Goal: Task Accomplishment & Management: Manage account settings

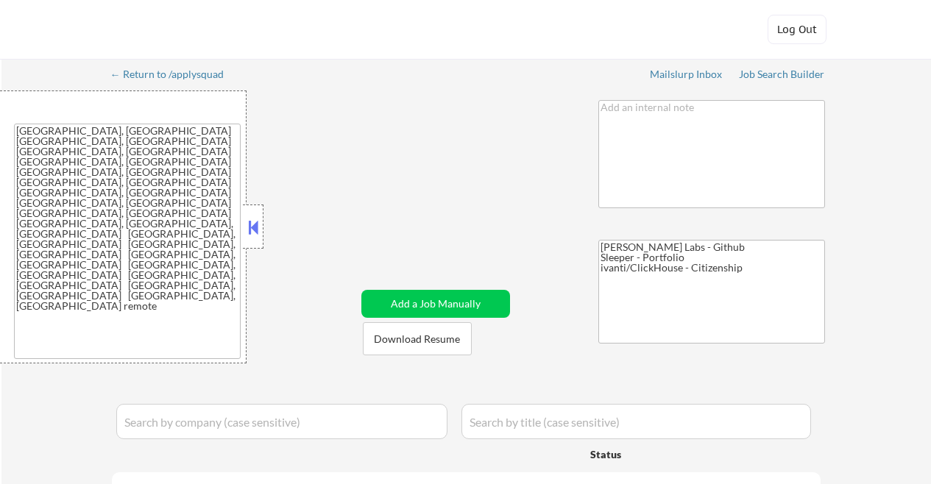
select select ""applied""
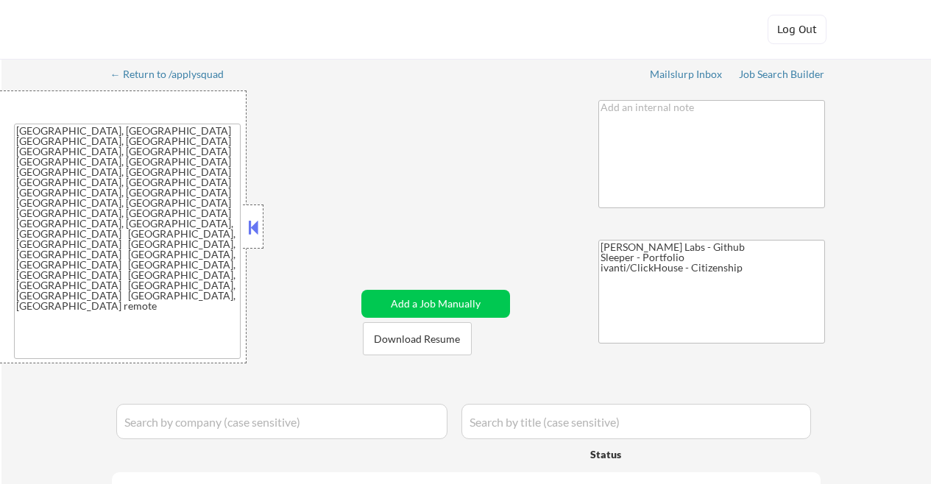
select select ""applied""
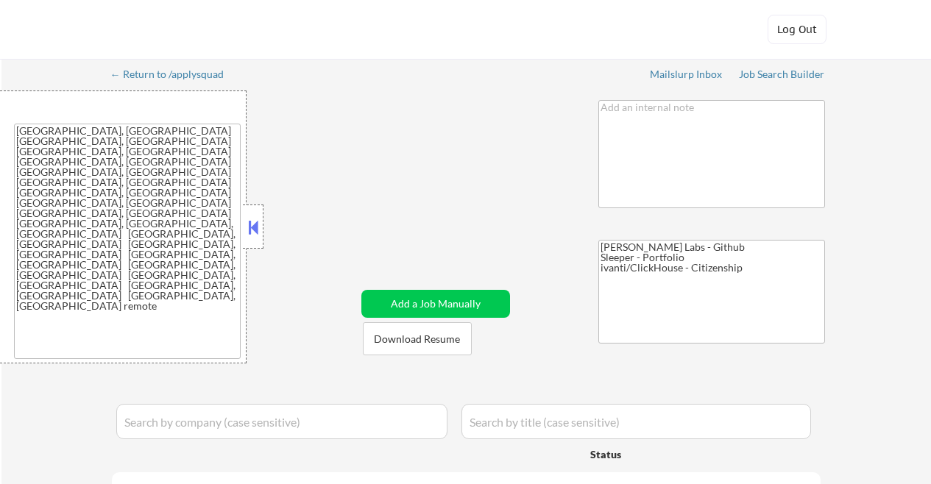
select select ""applied""
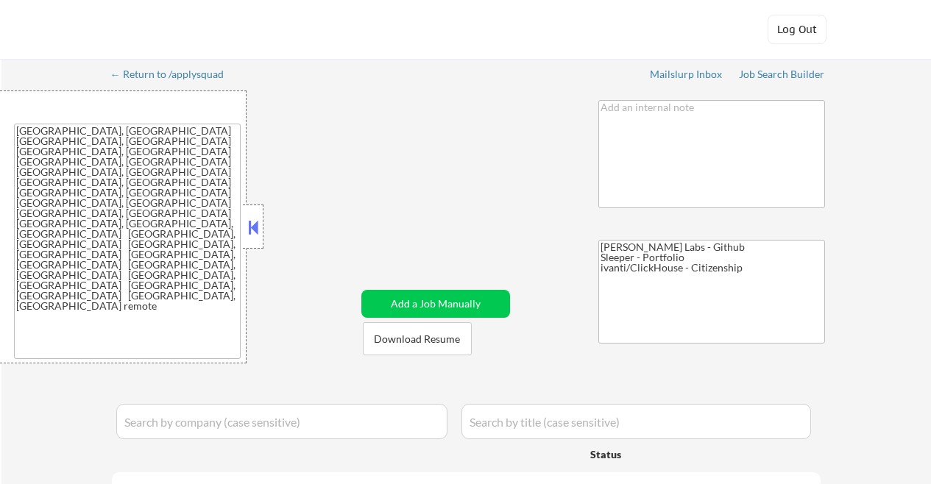
select select ""applied""
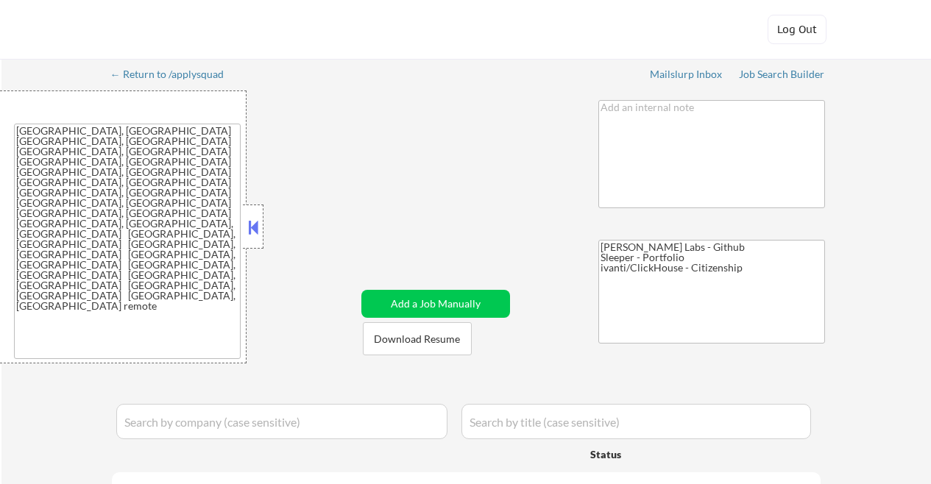
select select ""applied""
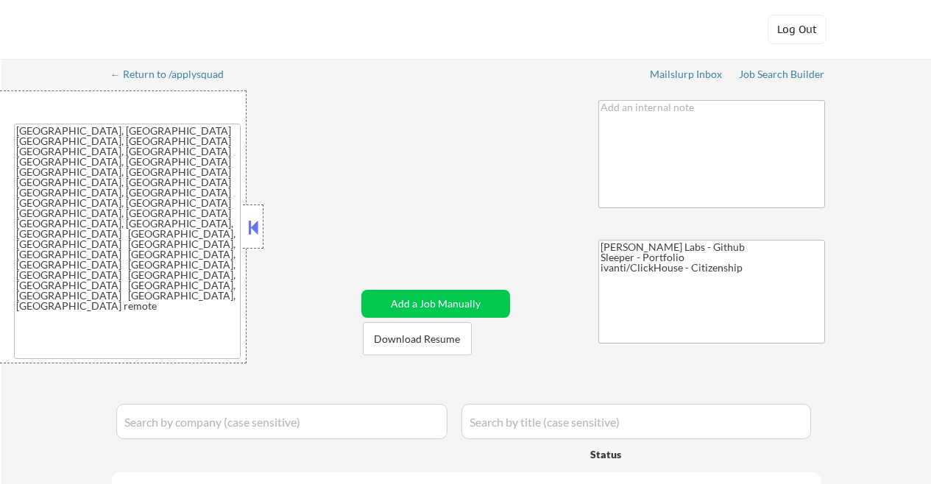
select select ""applied""
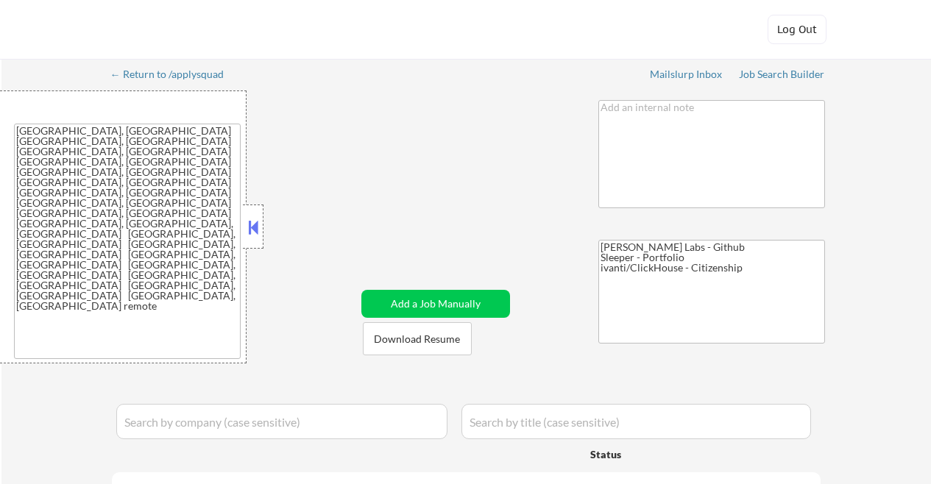
select select ""applied""
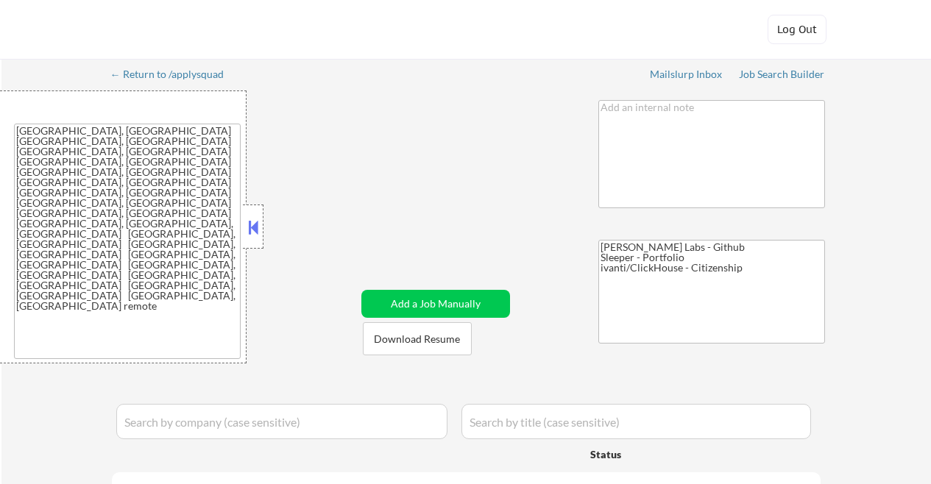
select select ""applied""
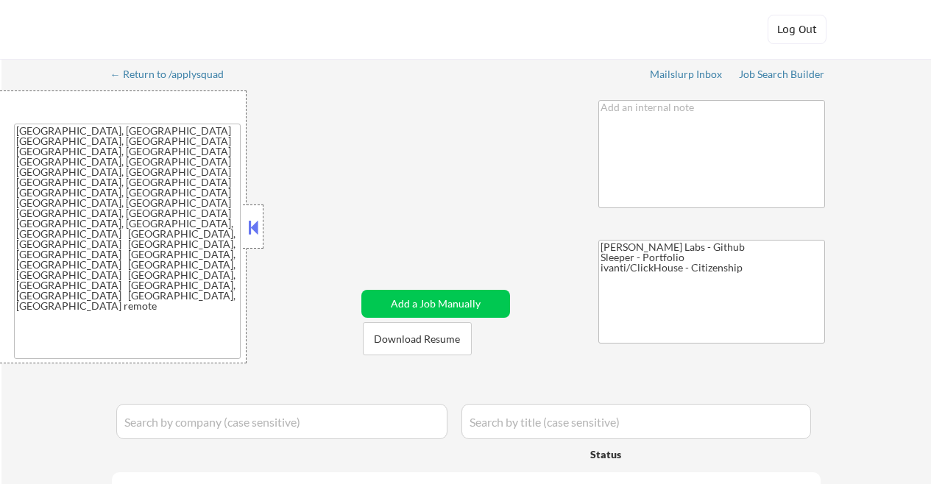
select select ""applied""
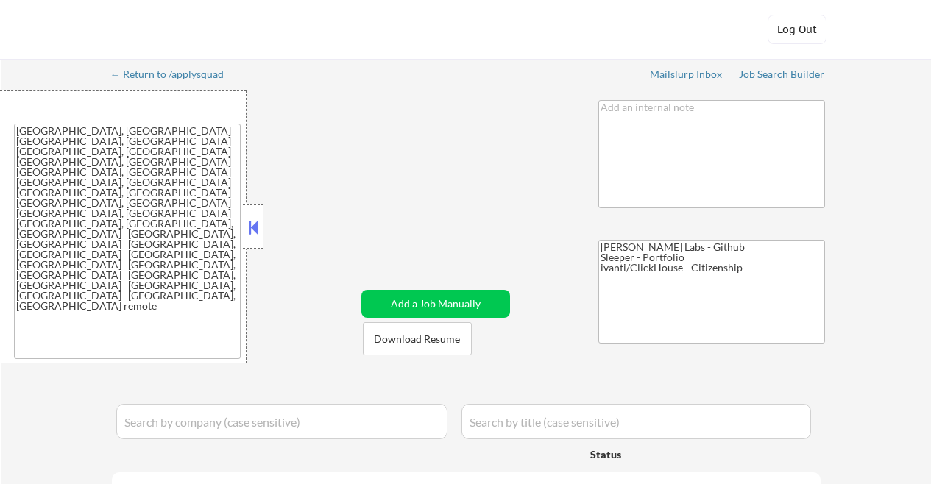
select select ""applied""
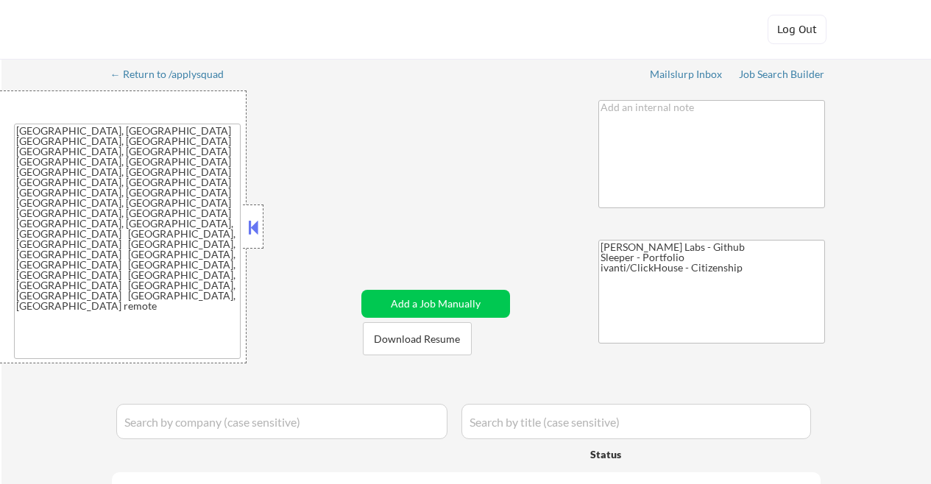
select select ""applied""
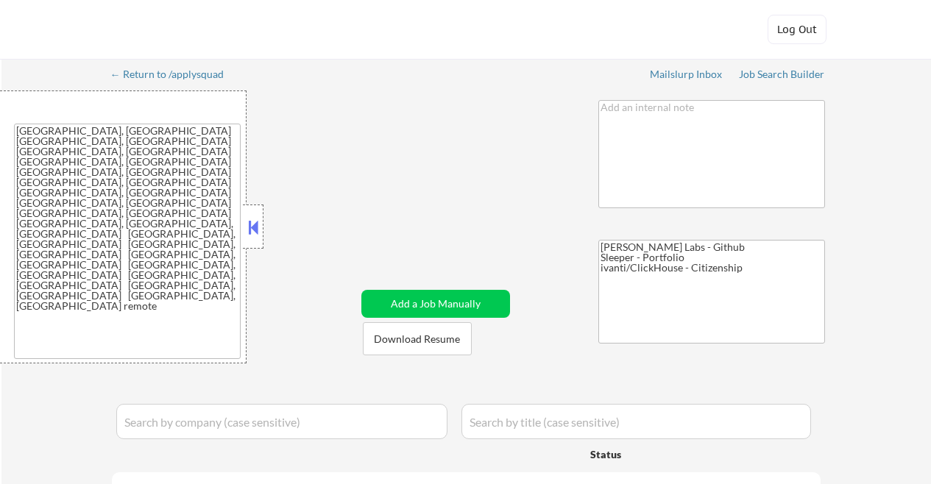
select select ""applied""
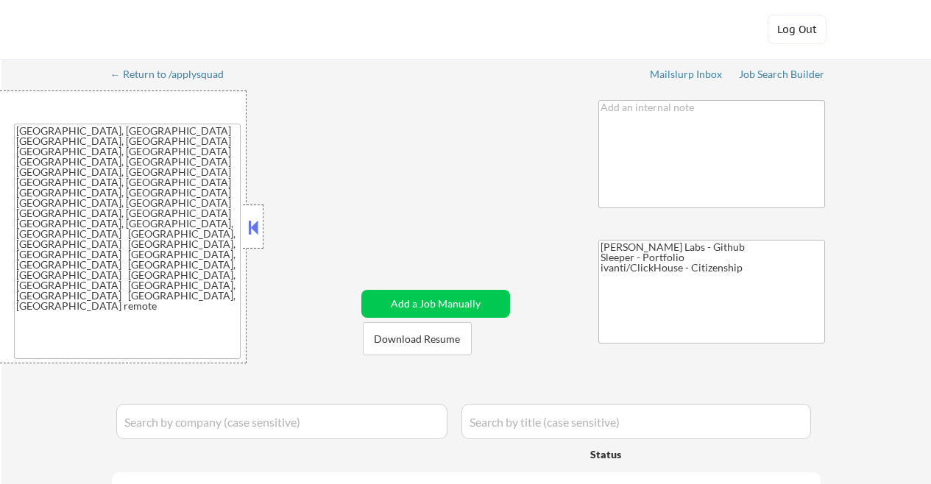
select select ""applied""
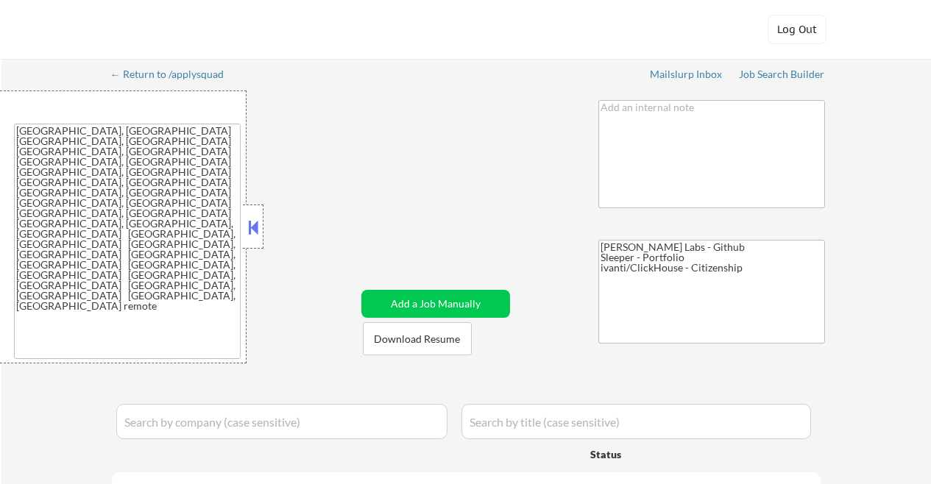
select select ""applied""
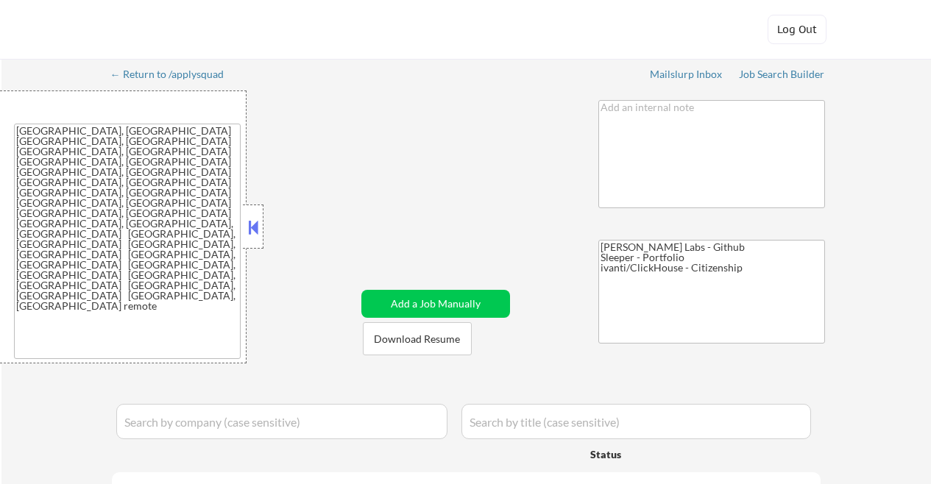
select select ""applied""
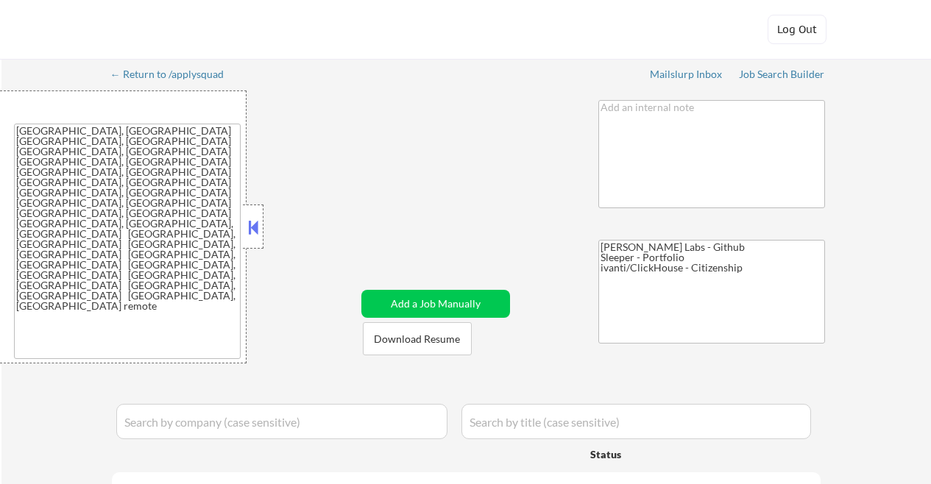
select select ""pending""
select select ""applied""
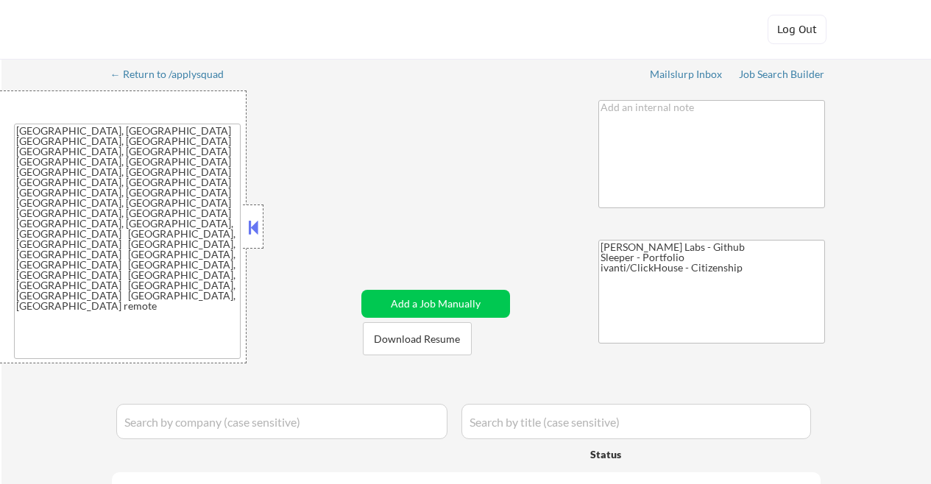
select select ""applied""
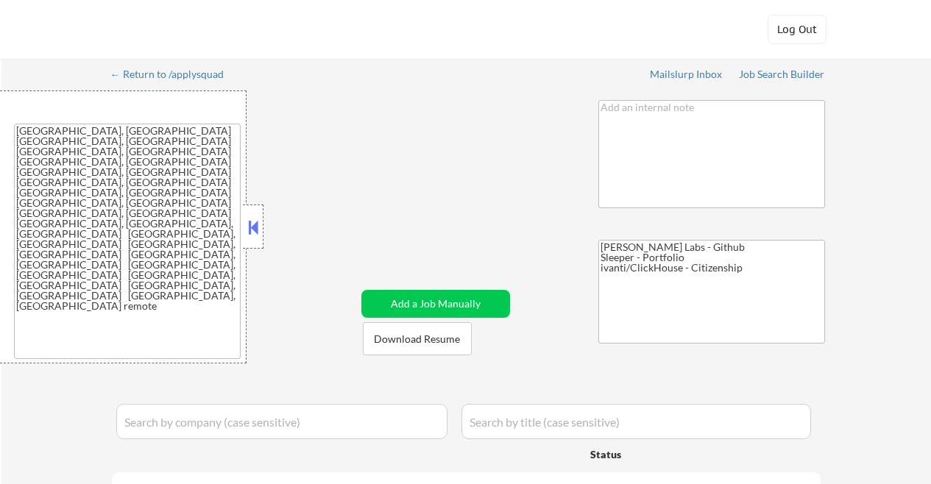
select select ""applied""
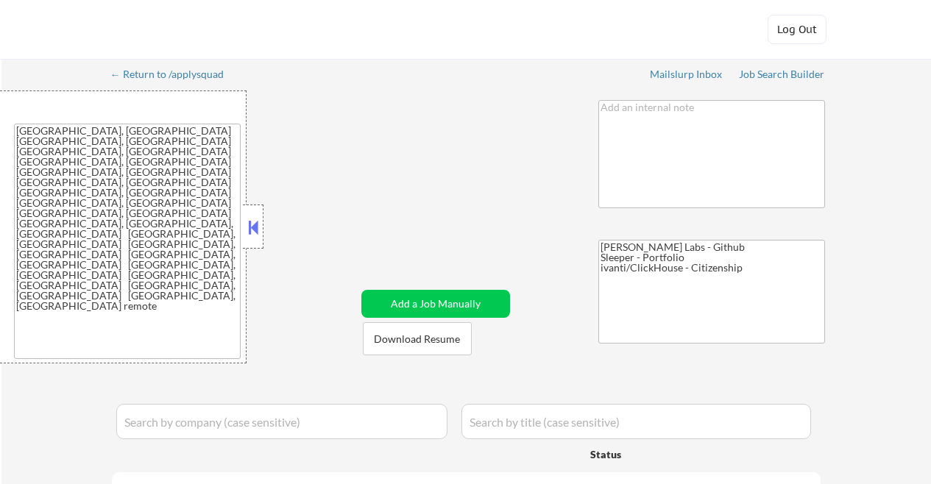
select select ""applied""
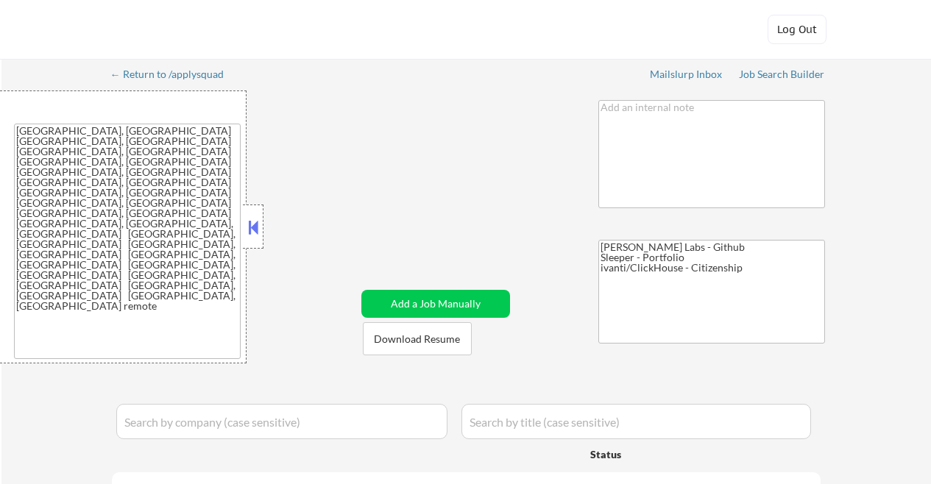
select select ""applied""
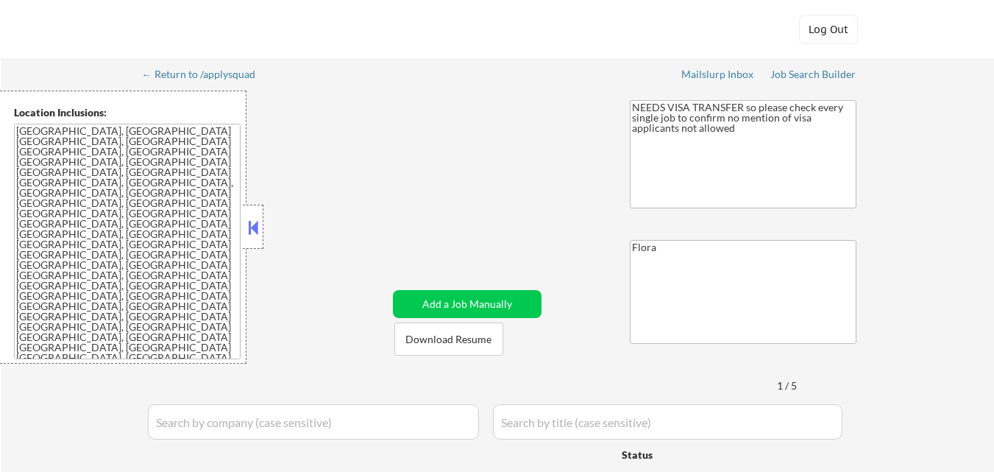
select select ""pending""
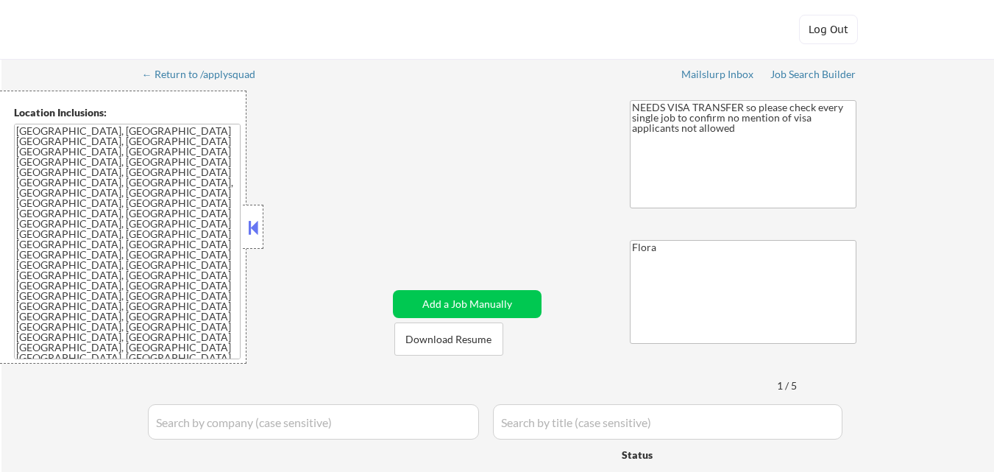
select select ""pending""
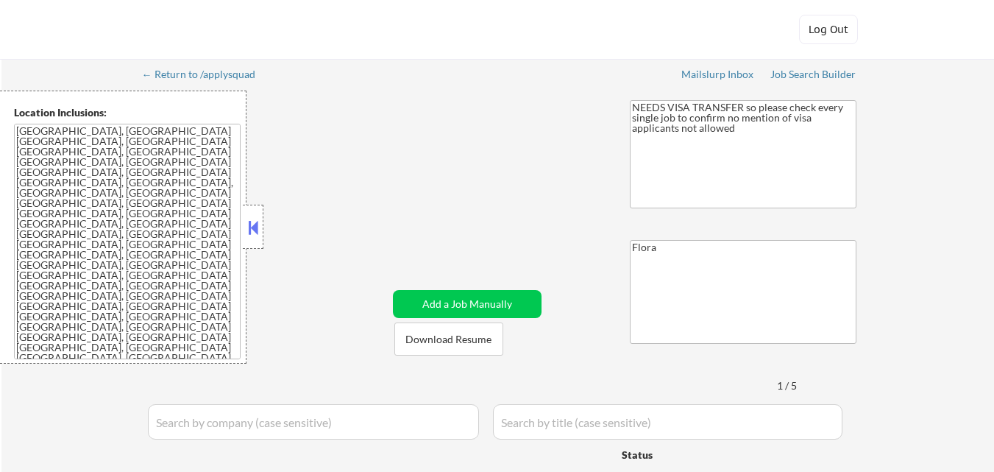
select select ""pending""
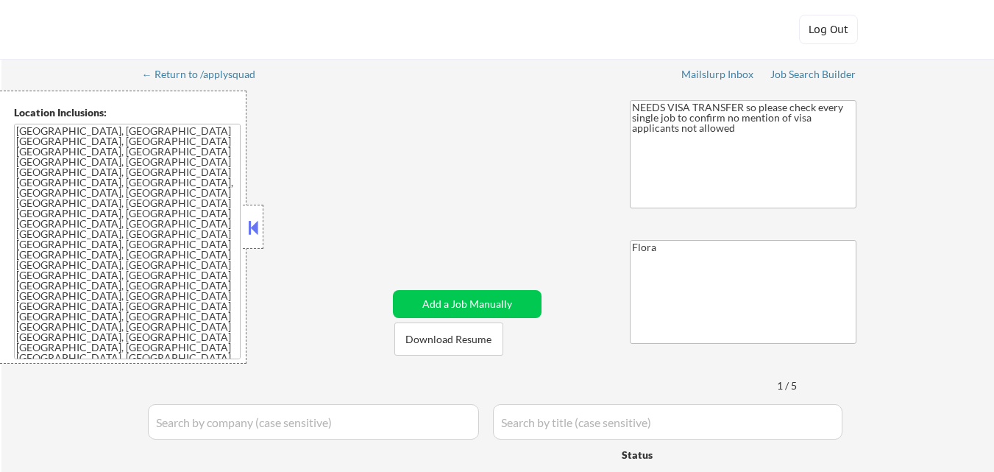
select select ""pending""
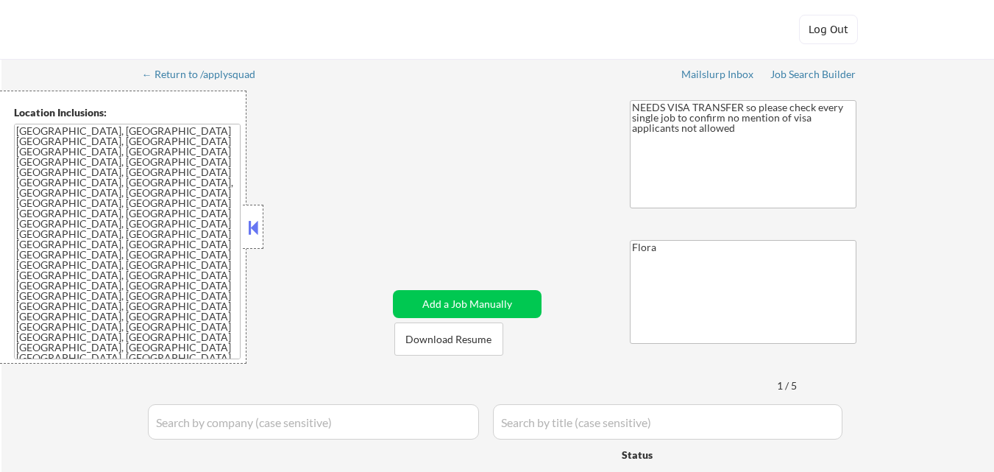
select select ""pending""
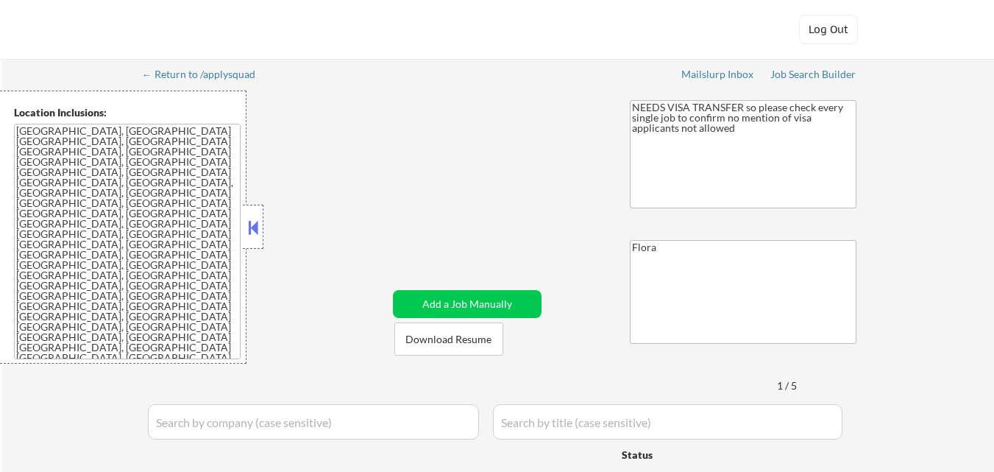
select select ""pending""
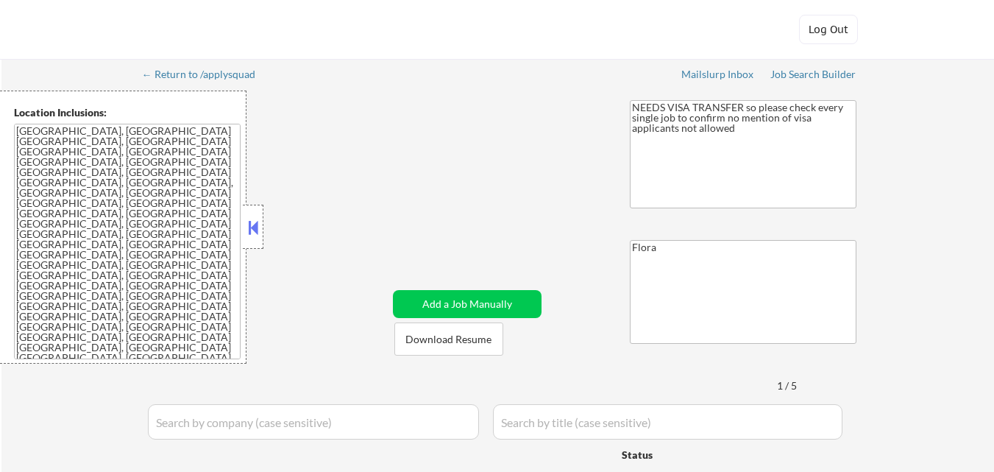
select select ""pending""
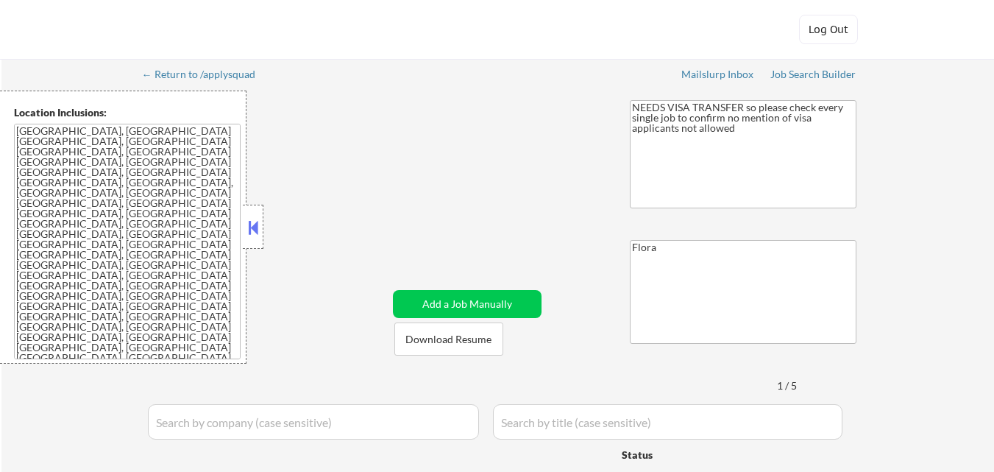
select select ""pending""
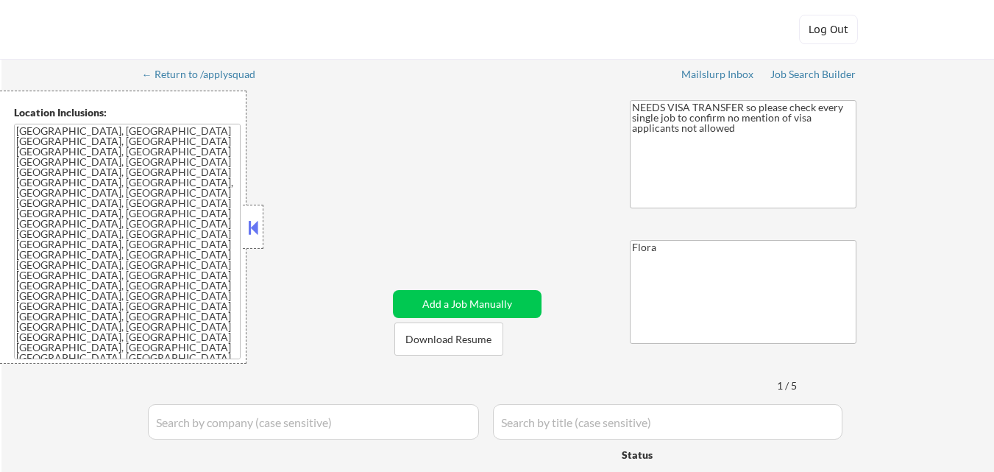
select select ""pending""
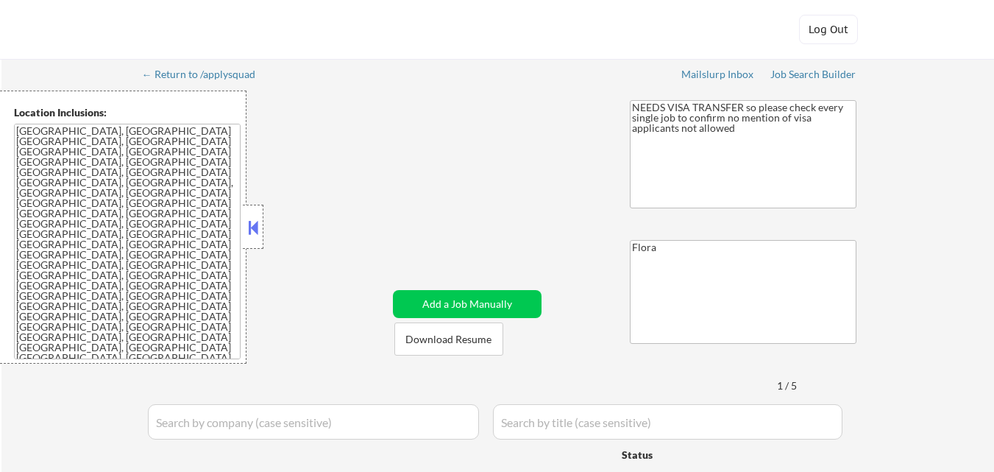
select select ""pending""
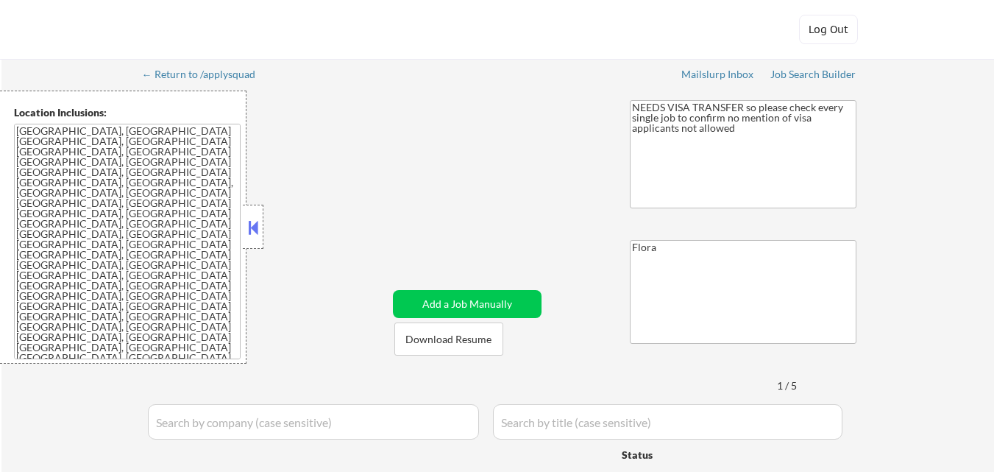
select select ""pending""
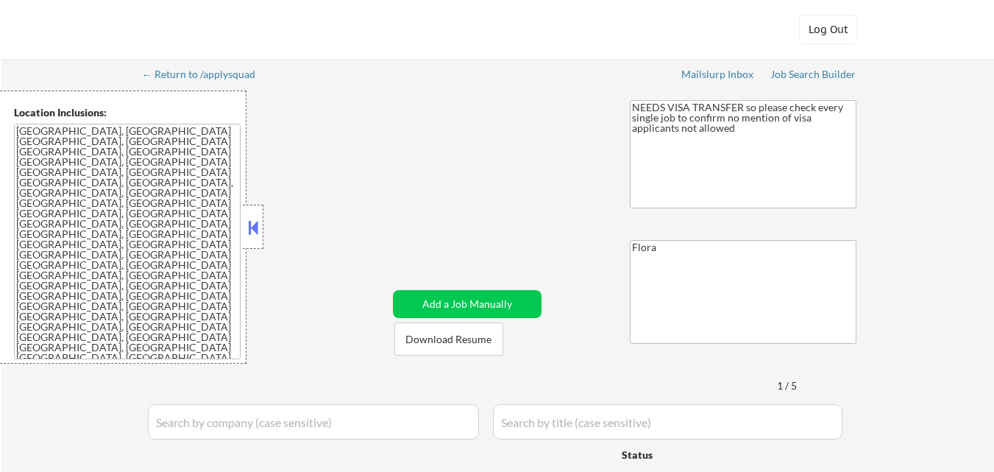
select select ""pending""
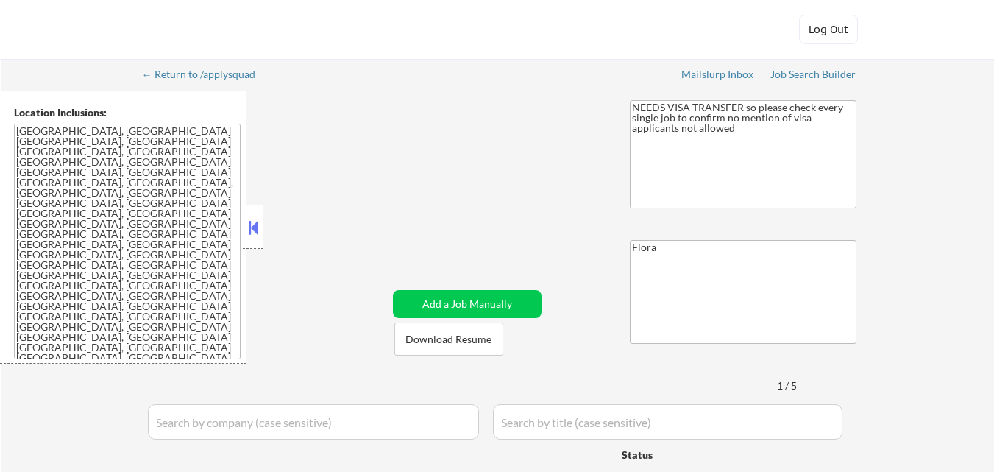
select select ""pending""
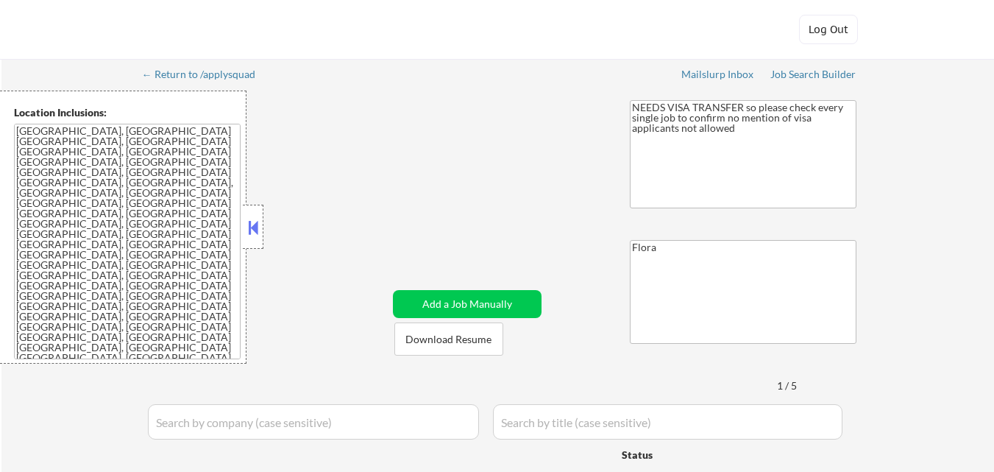
select select ""pending""
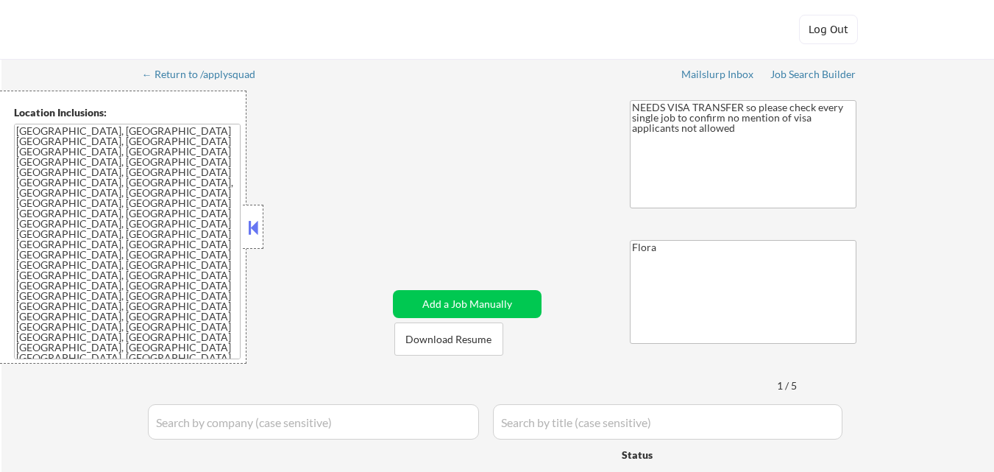
select select ""pending""
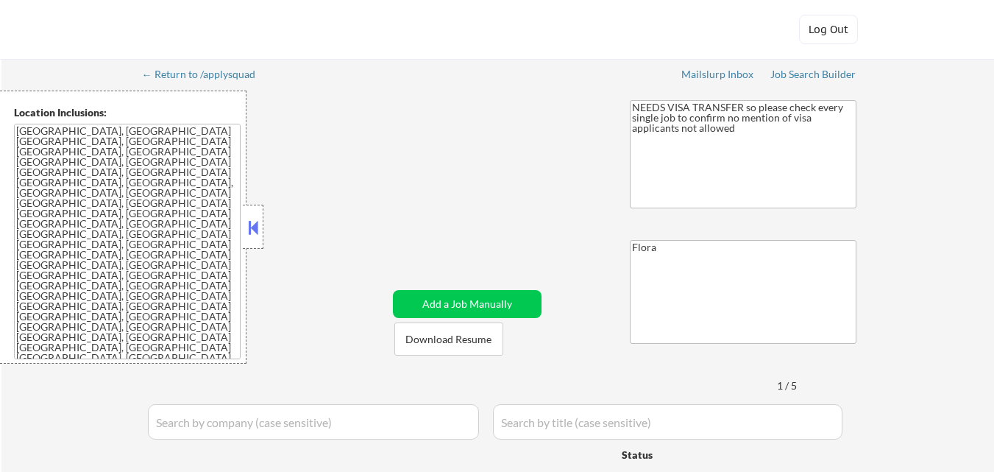
select select ""pending""
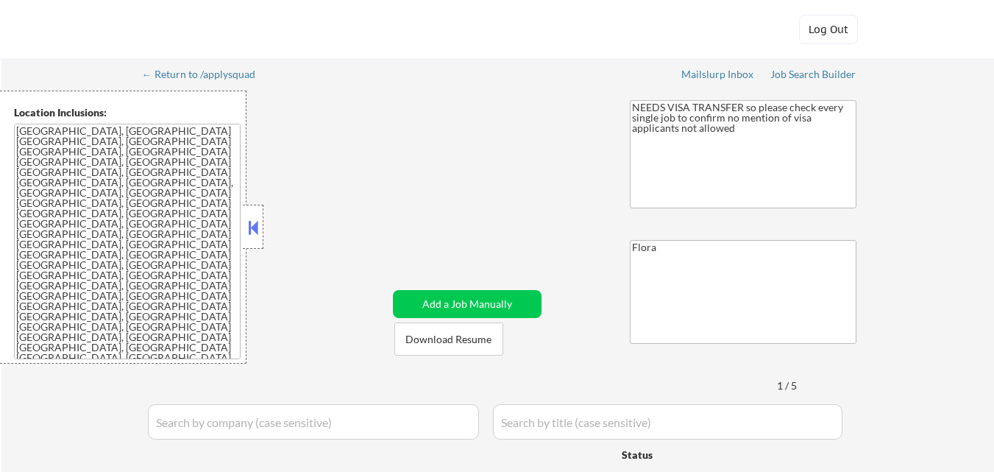
select select ""pending""
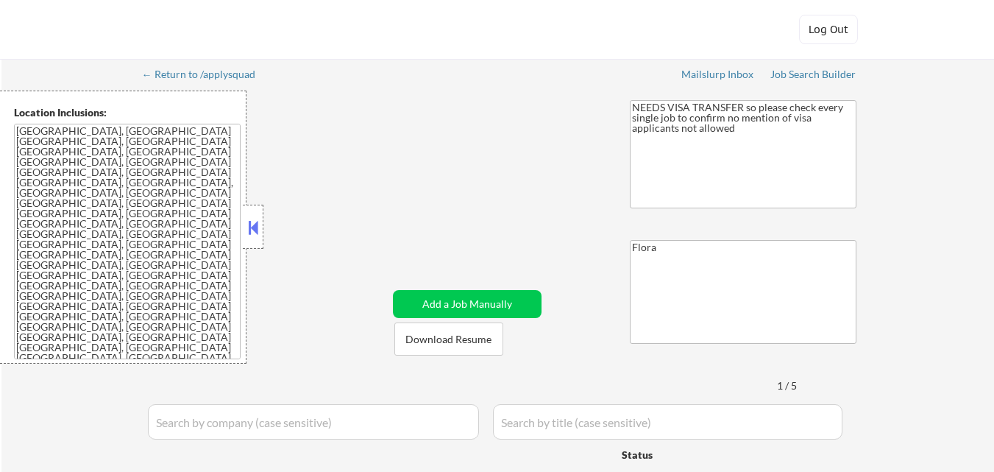
select select ""pending""
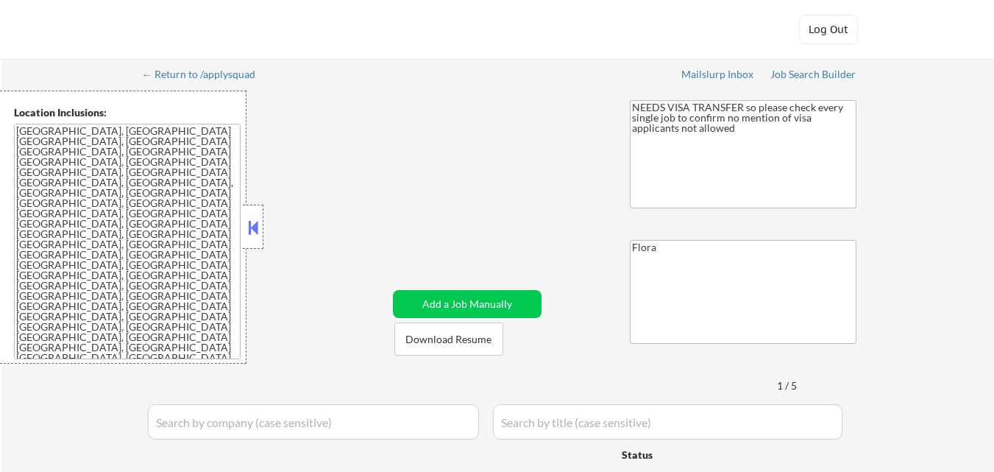
select select ""pending""
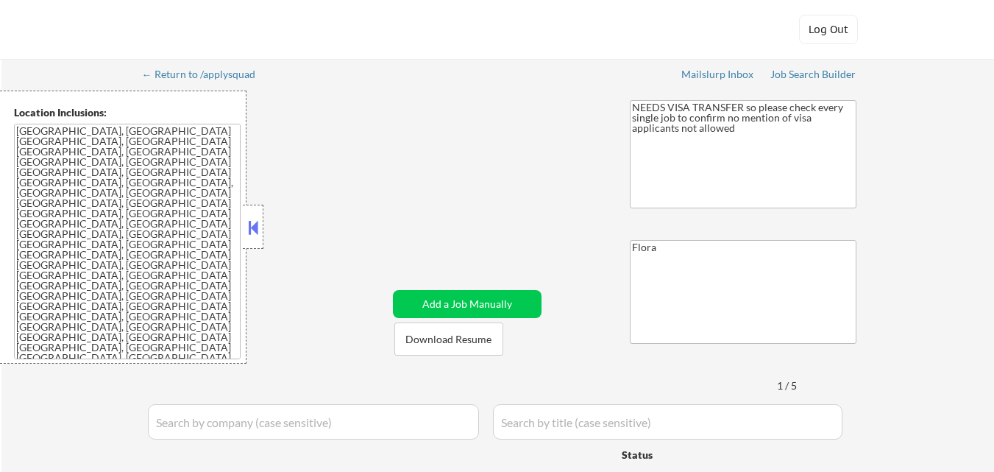
select select ""pending""
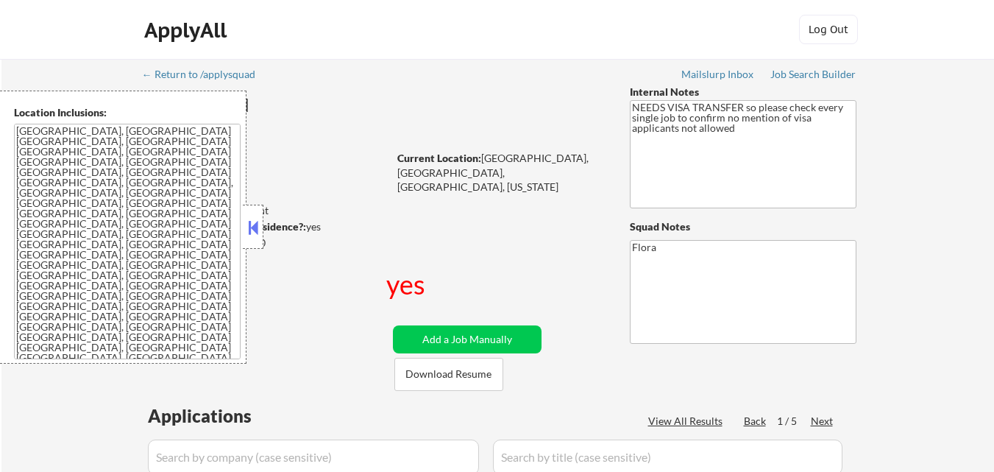
scroll to position [147, 0]
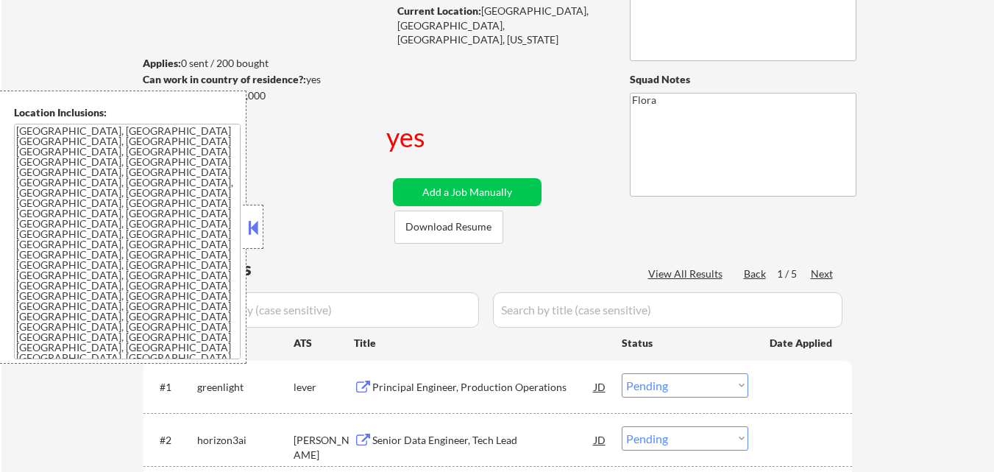
click at [257, 235] on button at bounding box center [253, 227] width 16 height 22
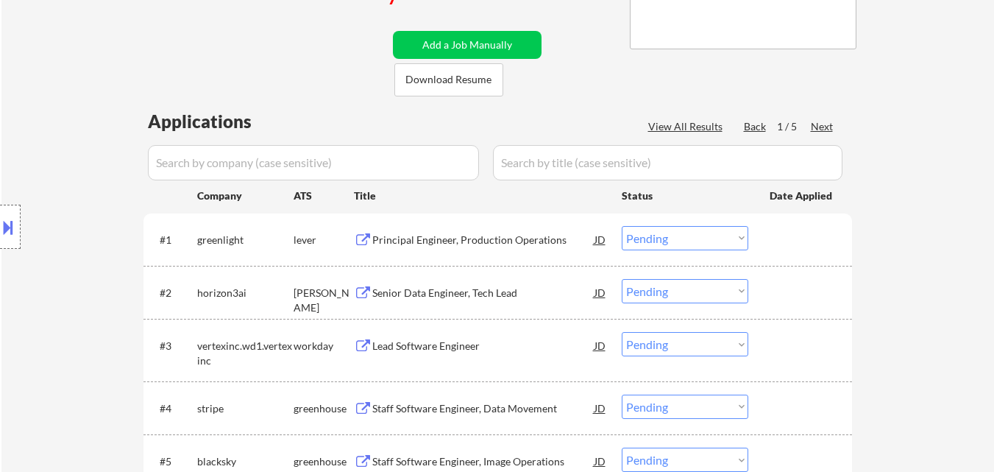
scroll to position [441, 0]
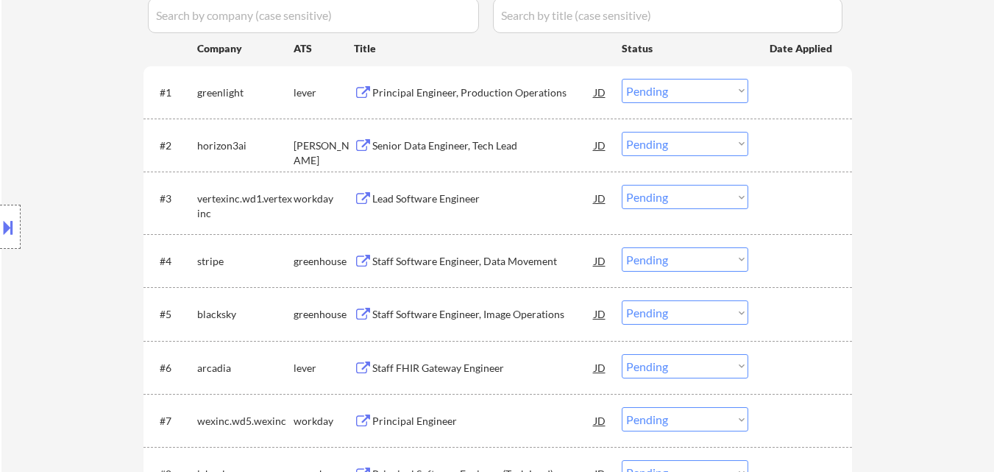
click at [453, 138] on div "Senior Data Engineer, Tech Lead" at bounding box center [483, 145] width 222 height 15
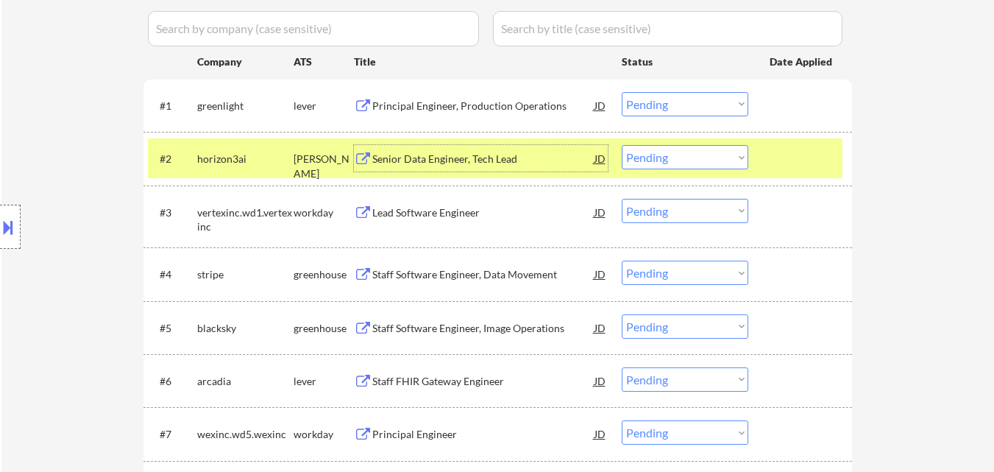
click at [702, 151] on select "Choose an option... Pending Applied Excluded (Questions) Excluded (Expired) Exc…" at bounding box center [685, 157] width 127 height 24
click at [622, 145] on select "Choose an option... Pending Applied Excluded (Questions) Excluded (Expired) Exc…" at bounding box center [685, 157] width 127 height 24
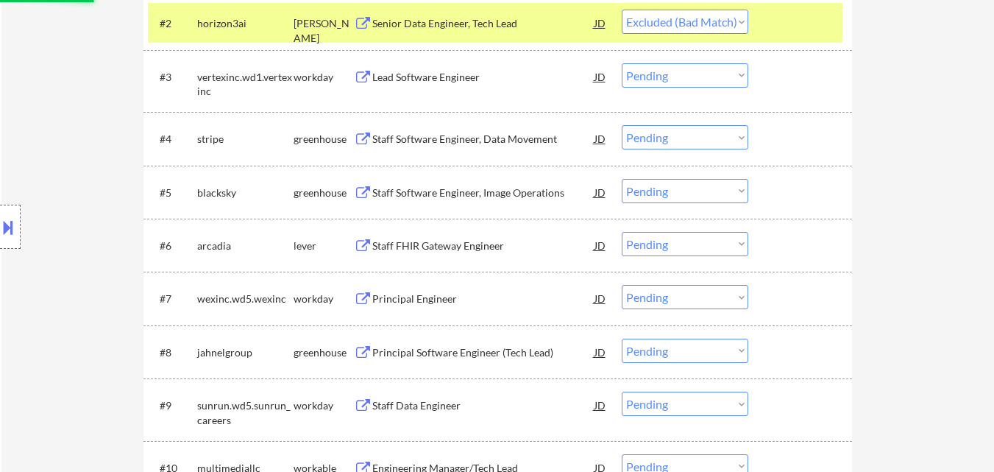
scroll to position [589, 0]
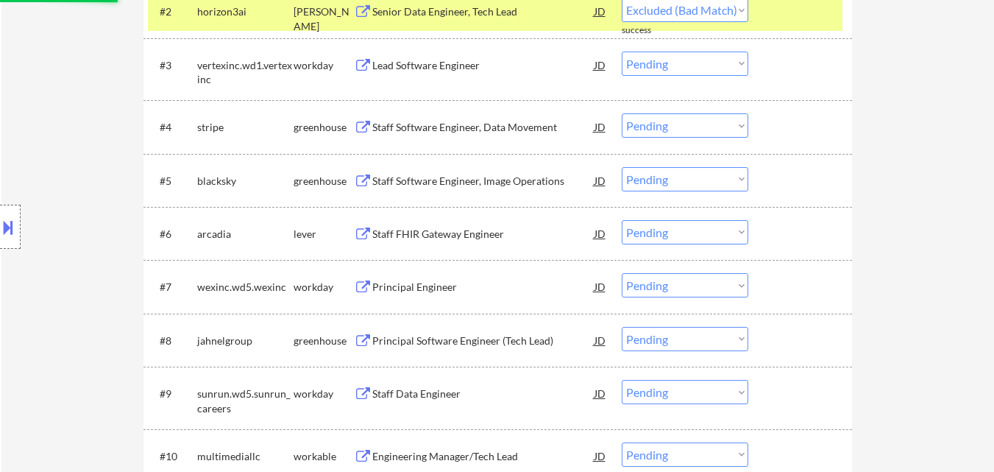
select select ""pending""
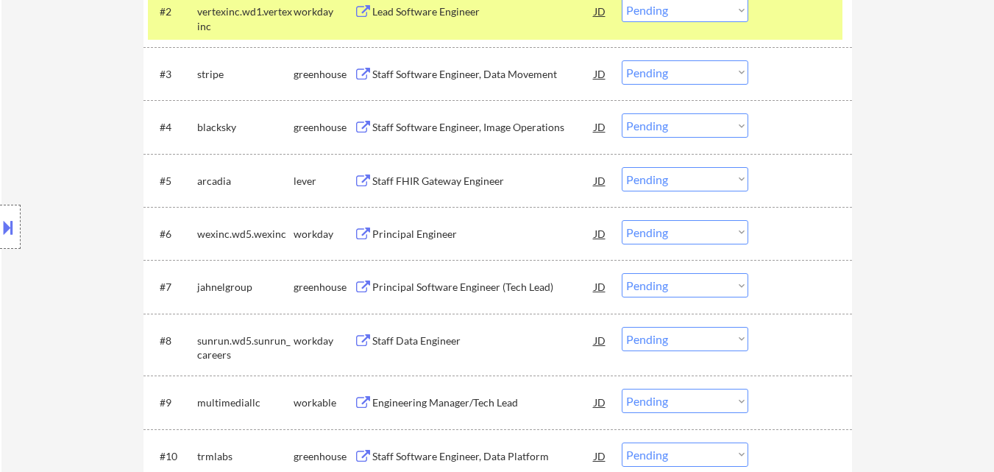
click at [429, 111] on div "#4 blacksky greenhouse Staff Software Engineer, Image Operations JD Choose an o…" at bounding box center [495, 127] width 695 height 40
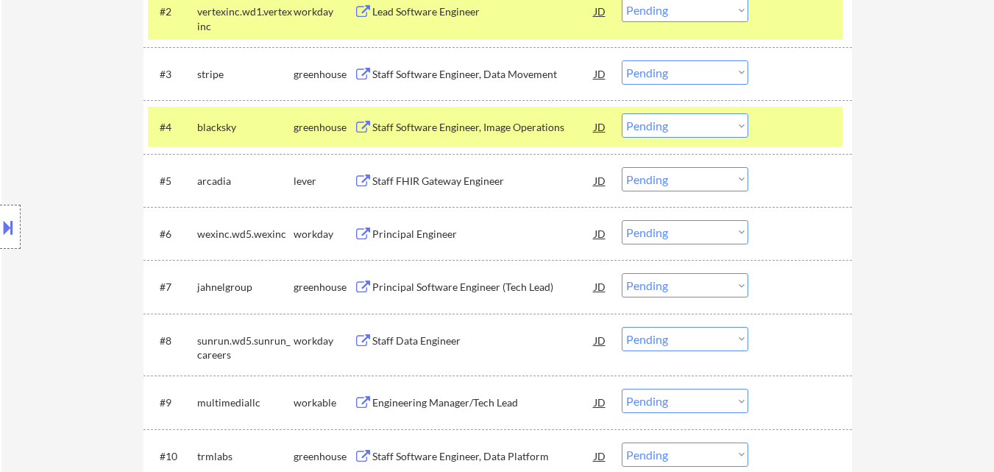
click at [447, 133] on div "Staff Software Engineer, Image Operations" at bounding box center [483, 127] width 222 height 15
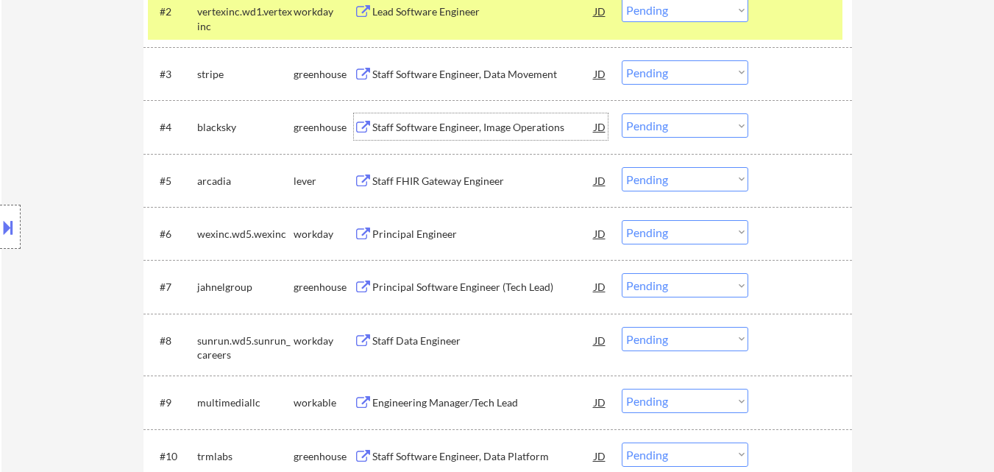
click at [722, 118] on select "Choose an option... Pending Applied Excluded (Questions) Excluded (Expired) Exc…" at bounding box center [685, 125] width 127 height 24
click at [701, 127] on select "Choose an option... Pending Applied Excluded (Questions) Excluded (Expired) Exc…" at bounding box center [685, 125] width 127 height 24
click at [622, 113] on select "Choose an option... Pending Applied Excluded (Questions) Excluded (Expired) Exc…" at bounding box center [685, 125] width 127 height 24
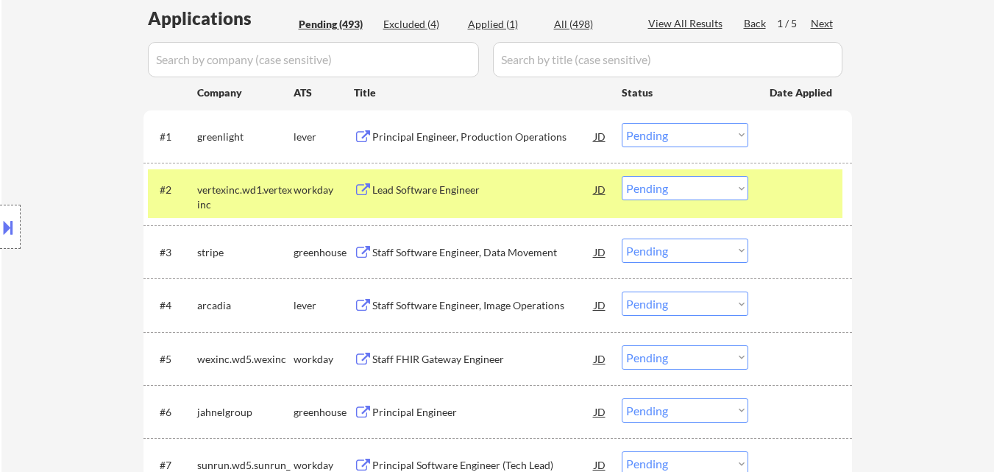
scroll to position [368, 0]
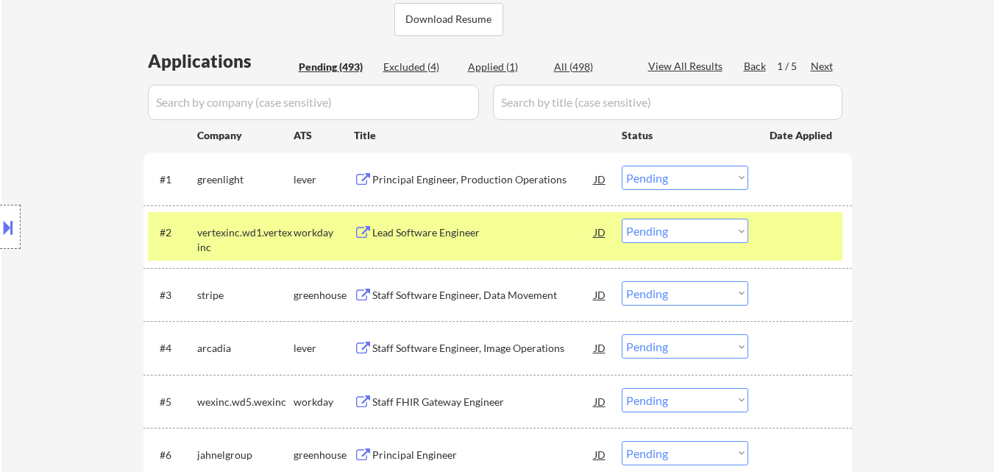
click at [814, 229] on div at bounding box center [802, 232] width 65 height 26
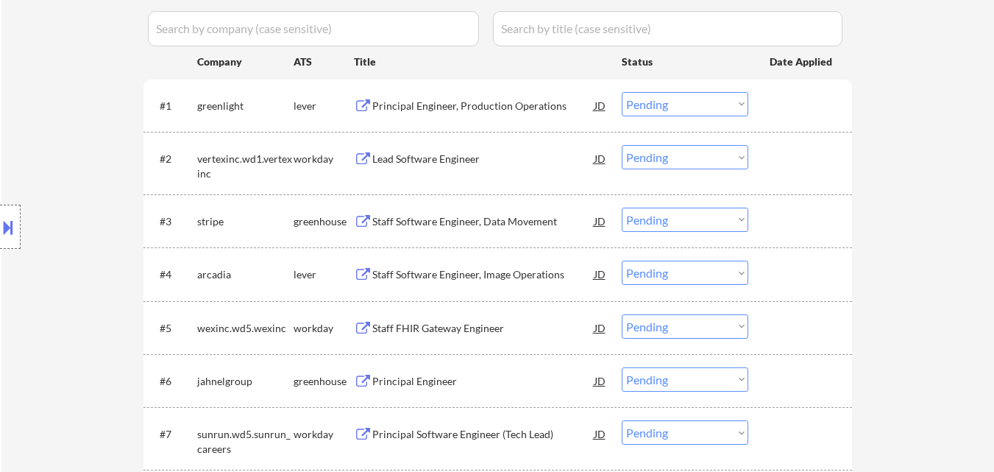
scroll to position [515, 0]
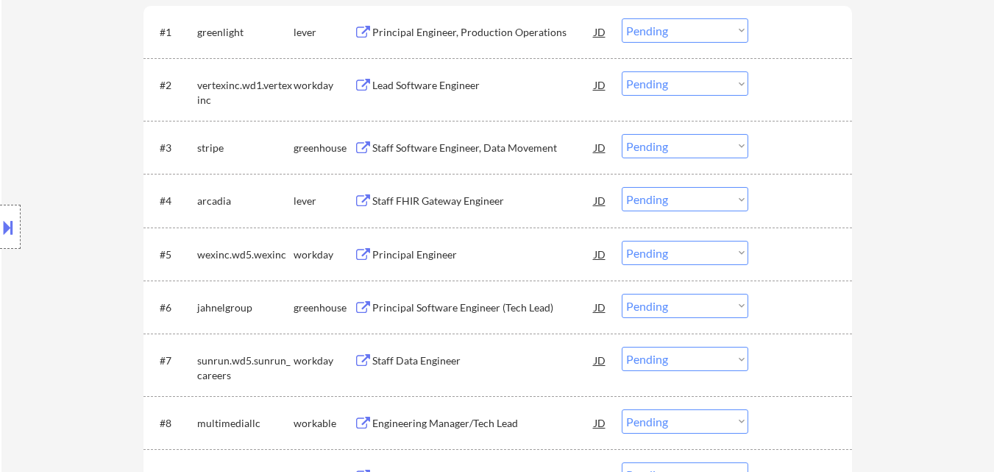
click at [465, 195] on div "Staff FHIR Gateway Engineer" at bounding box center [483, 200] width 222 height 15
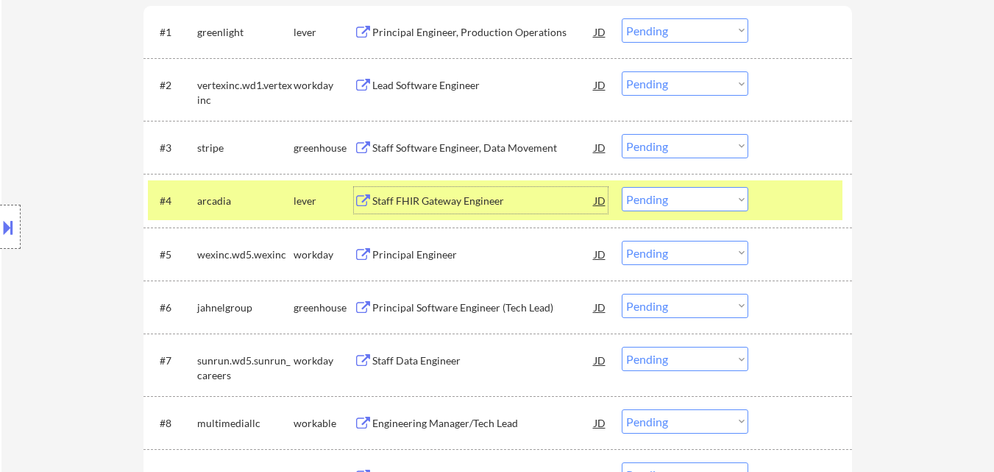
click at [674, 197] on select "Choose an option... Pending Applied Excluded (Questions) Excluded (Expired) Exc…" at bounding box center [685, 199] width 127 height 24
click at [622, 187] on select "Choose an option... Pending Applied Excluded (Questions) Excluded (Expired) Exc…" at bounding box center [685, 199] width 127 height 24
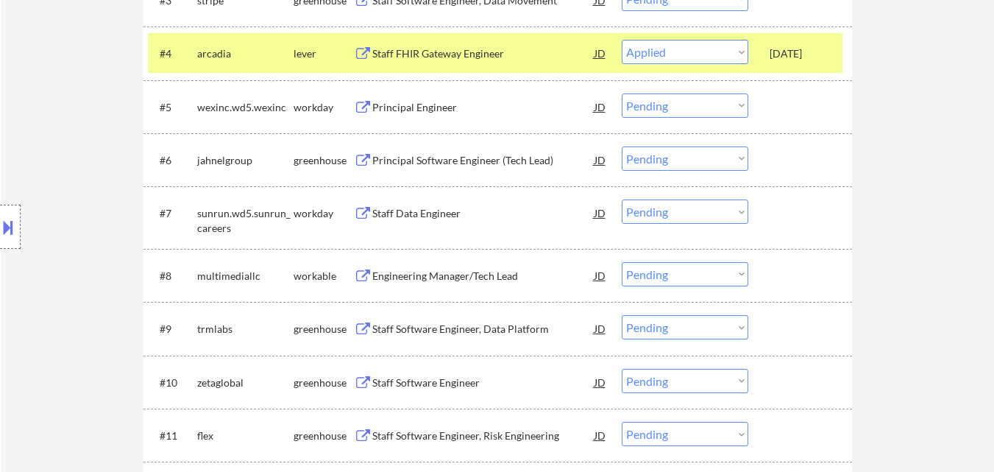
select select ""pending""
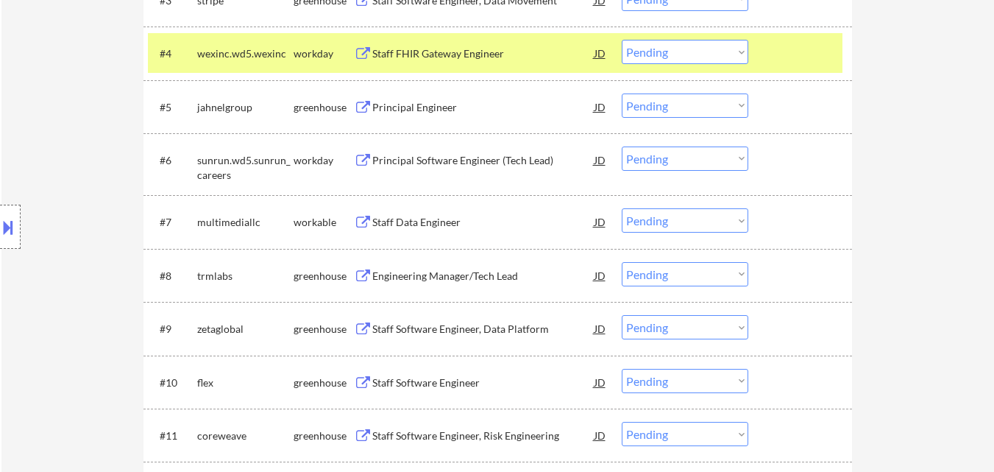
click at [793, 56] on div at bounding box center [802, 53] width 65 height 26
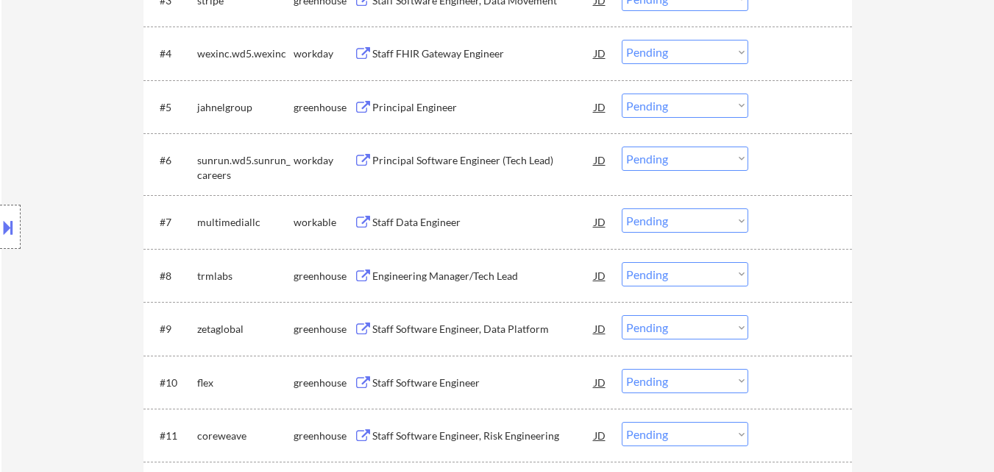
click at [429, 221] on div "Staff Data Engineer" at bounding box center [483, 222] width 222 height 15
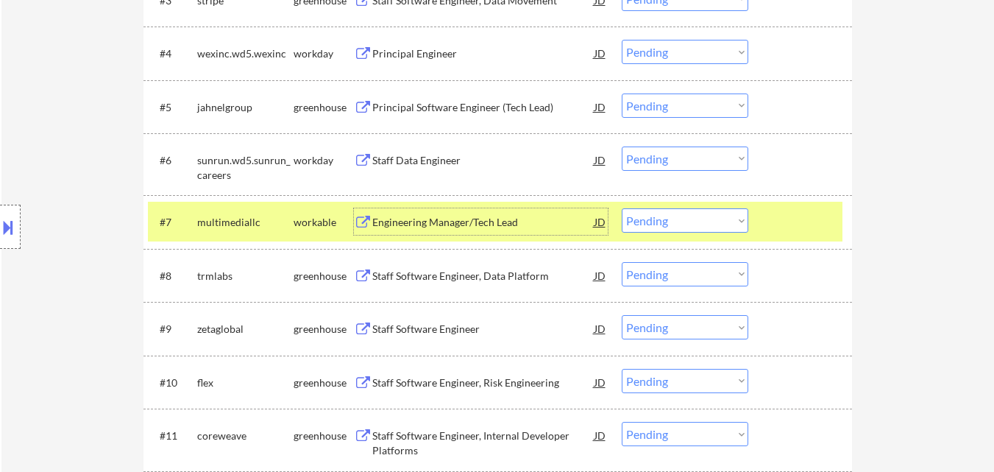
click at [673, 219] on select "Choose an option... Pending Applied Excluded (Questions) Excluded (Expired) Exc…" at bounding box center [685, 220] width 127 height 24
click at [622, 208] on select "Choose an option... Pending Applied Excluded (Questions) Excluded (Expired) Exc…" at bounding box center [685, 220] width 127 height 24
click at [819, 221] on div at bounding box center [802, 221] width 65 height 26
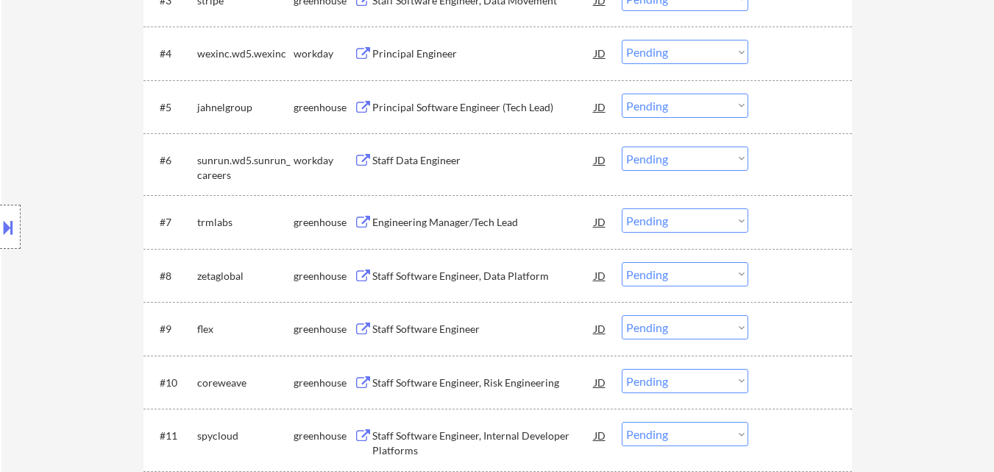
click at [475, 229] on div "Engineering Manager/Tech Lead" at bounding box center [483, 222] width 222 height 15
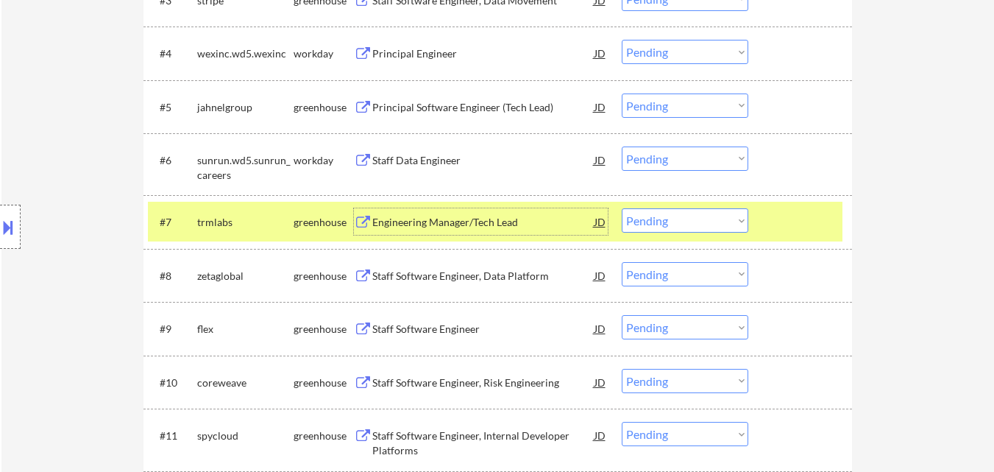
click at [732, 211] on select "Choose an option... Pending Applied Excluded (Questions) Excluded (Expired) Exc…" at bounding box center [685, 220] width 127 height 24
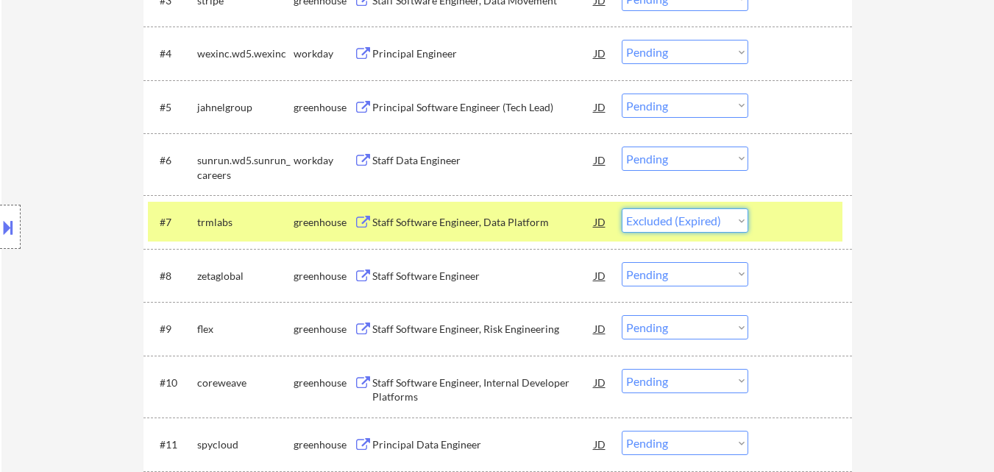
click at [622, 208] on select "Choose an option... Pending Applied Excluded (Questions) Excluded (Expired) Exc…" at bounding box center [685, 220] width 127 height 24
select select ""pending""
click at [825, 213] on div at bounding box center [802, 221] width 65 height 26
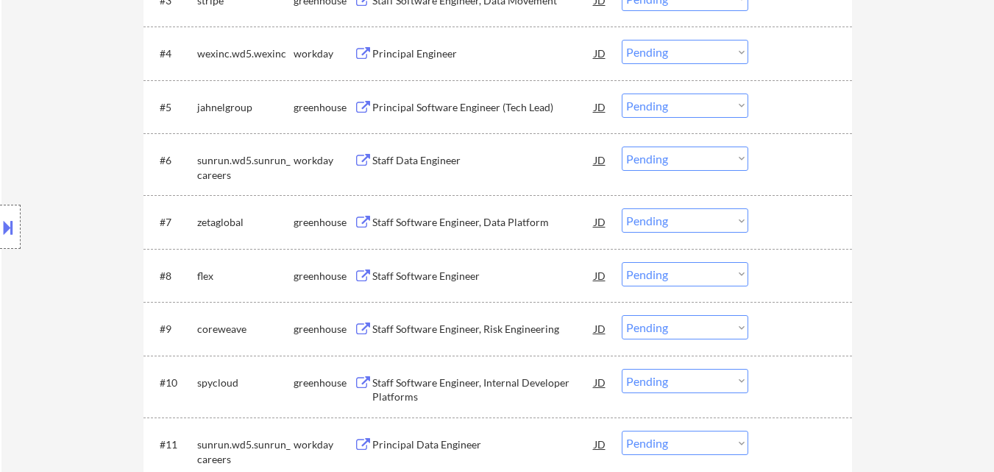
click at [427, 223] on div "Staff Software Engineer, Data Platform" at bounding box center [483, 222] width 222 height 15
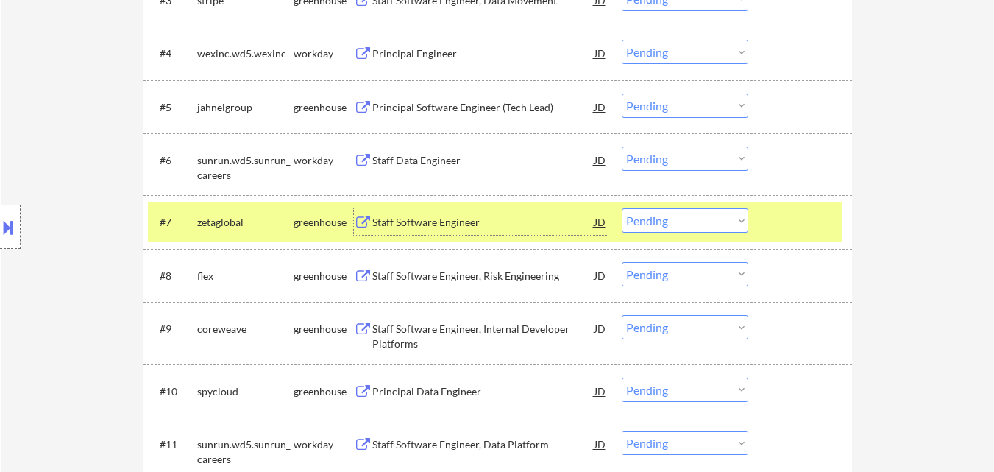
click at [470, 280] on div "Staff Software Engineer, Risk Engineering" at bounding box center [483, 276] width 222 height 15
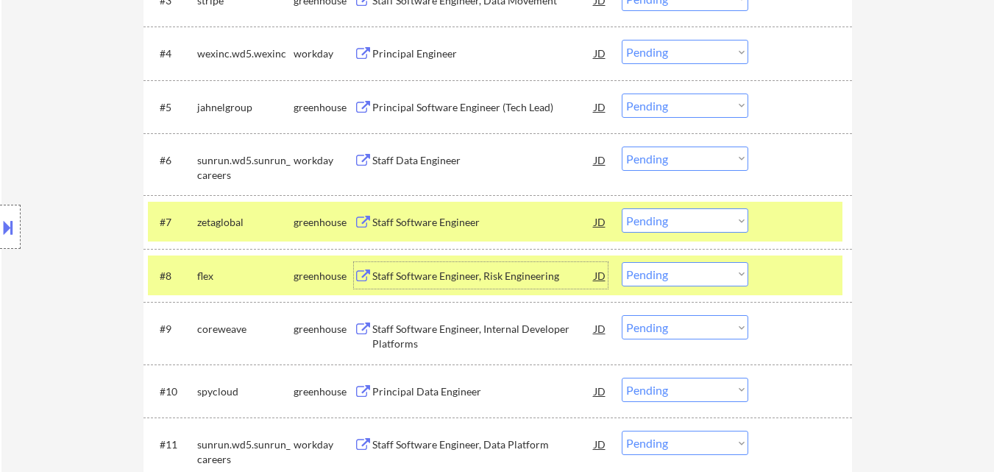
click at [725, 271] on select "Choose an option... Pending Applied Excluded (Questions) Excluded (Expired) Exc…" at bounding box center [685, 274] width 127 height 24
click at [622, 262] on select "Choose an option... Pending Applied Excluded (Questions) Excluded (Expired) Exc…" at bounding box center [685, 274] width 127 height 24
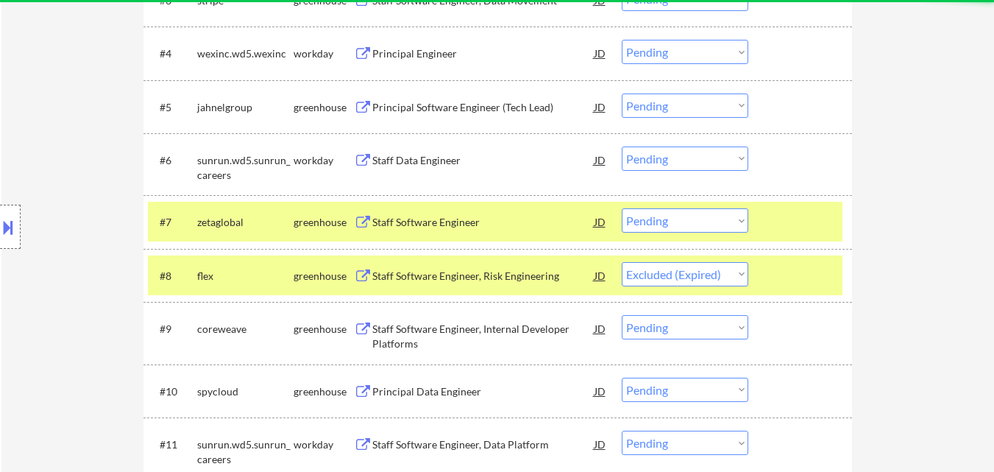
select select ""pending""
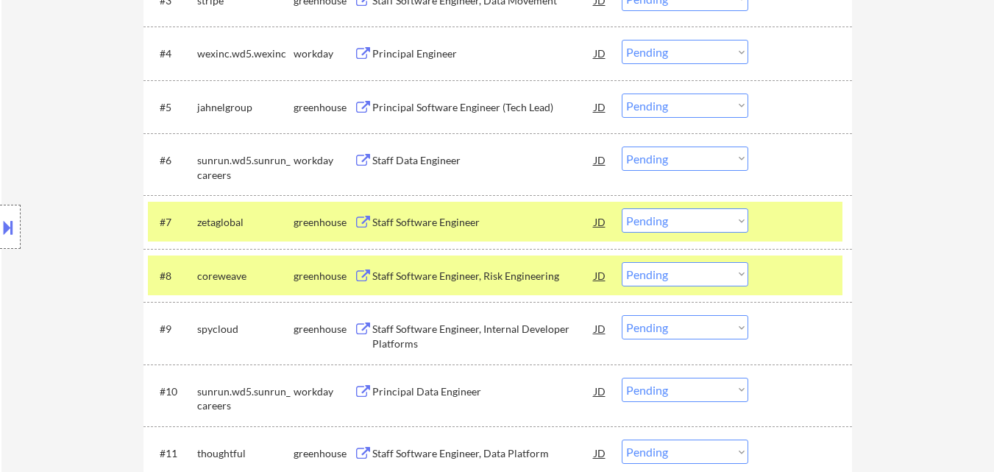
click at [667, 216] on select "Choose an option... Pending Applied Excluded (Questions) Excluded (Expired) Exc…" at bounding box center [685, 220] width 127 height 24
click at [622, 208] on select "Choose an option... Pending Applied Excluded (Questions) Excluded (Expired) Exc…" at bounding box center [685, 220] width 127 height 24
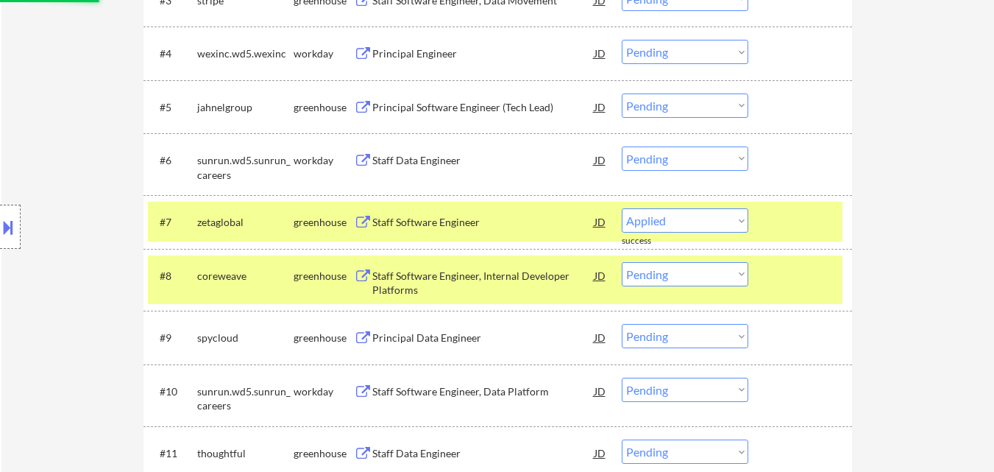
click at [812, 280] on div at bounding box center [802, 275] width 65 height 26
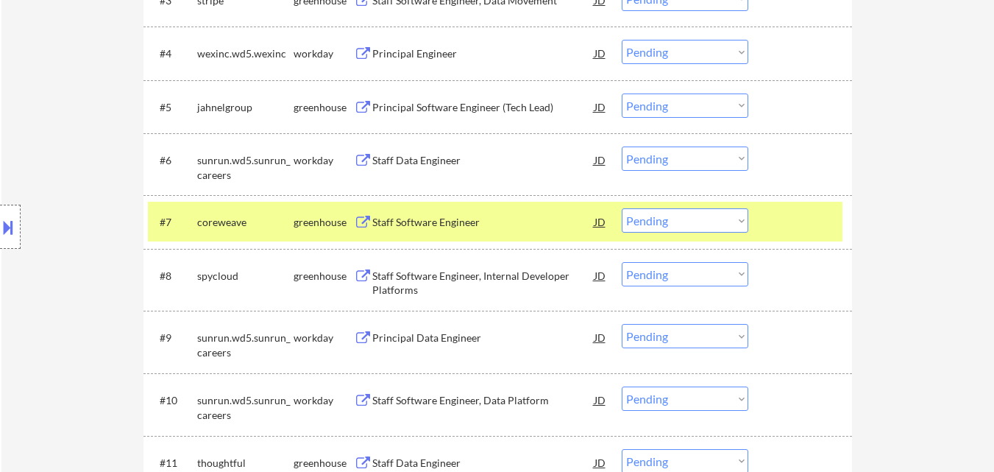
click at [820, 217] on div at bounding box center [802, 221] width 65 height 26
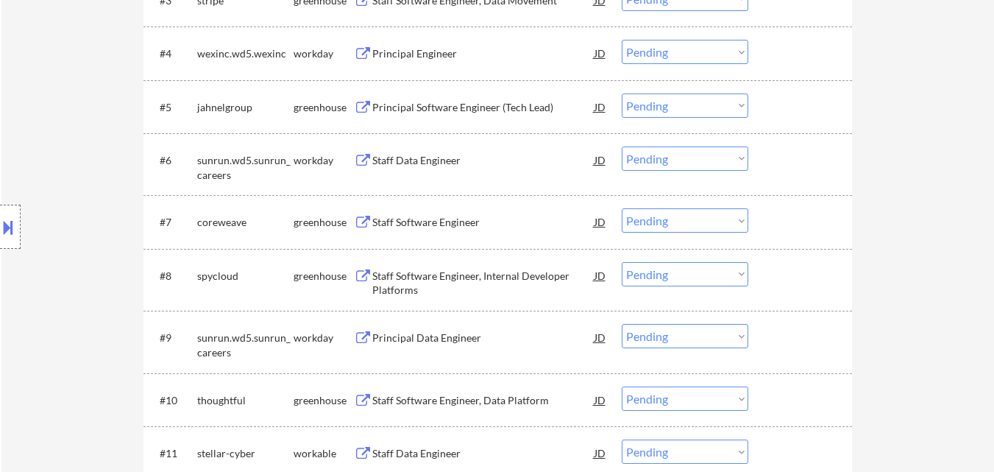
click at [416, 221] on div "Staff Software Engineer" at bounding box center [483, 222] width 222 height 15
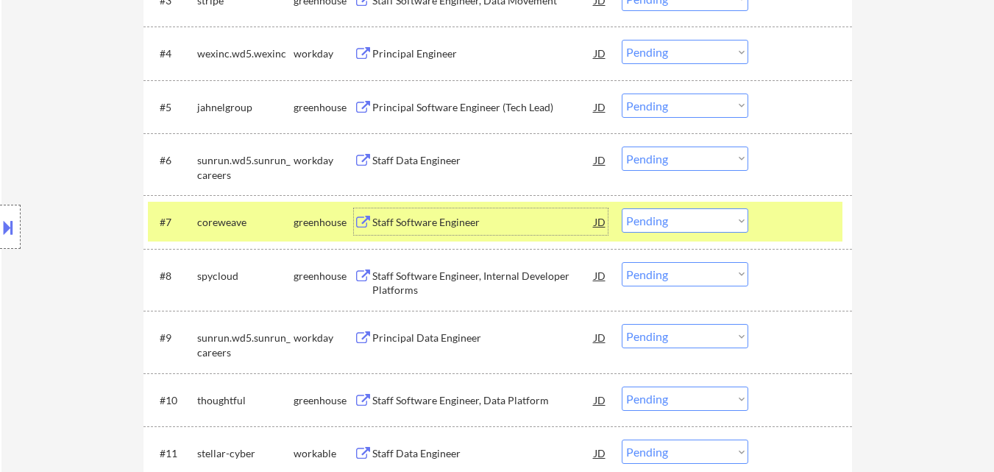
click at [444, 269] on div "Staff Software Engineer, Internal Developer Platforms" at bounding box center [483, 283] width 222 height 29
click at [421, 277] on div "Staff Software Engineer, Internal Developer Platforms" at bounding box center [483, 283] width 222 height 29
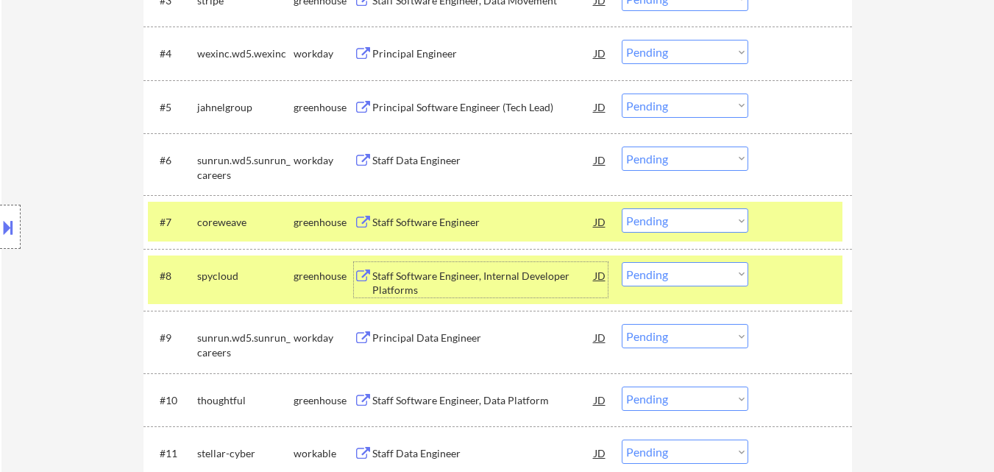
click at [717, 214] on select "Choose an option... Pending Applied Excluded (Questions) Excluded (Expired) Exc…" at bounding box center [685, 220] width 127 height 24
click at [622, 208] on select "Choose an option... Pending Applied Excluded (Questions) Excluded (Expired) Exc…" at bounding box center [685, 220] width 127 height 24
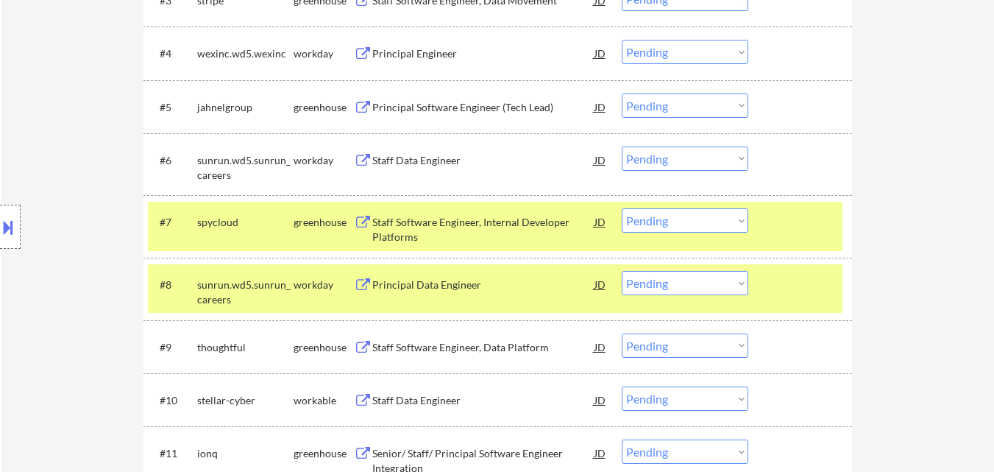
click at [707, 213] on select "Choose an option... Pending Applied Excluded (Questions) Excluded (Expired) Exc…" at bounding box center [685, 220] width 127 height 24
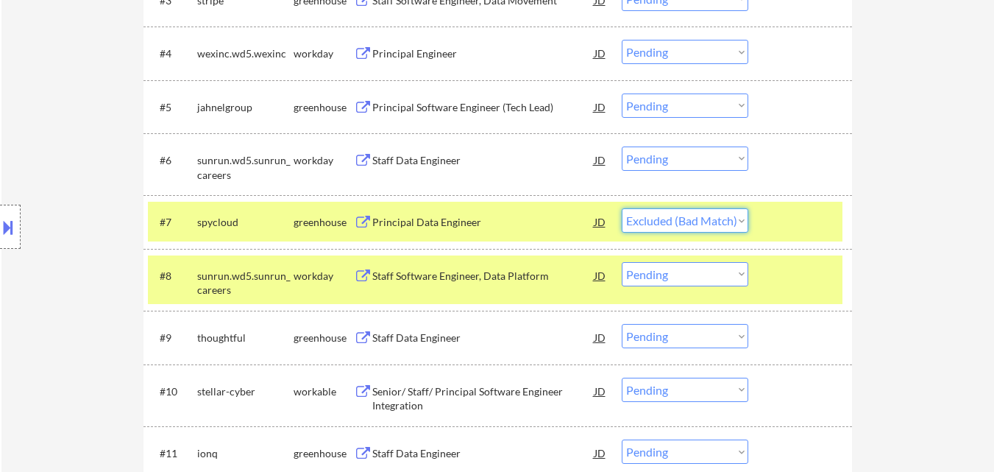
click at [622, 208] on select "Choose an option... Pending Applied Excluded (Questions) Excluded (Expired) Exc…" at bounding box center [685, 220] width 127 height 24
select select ""pending""
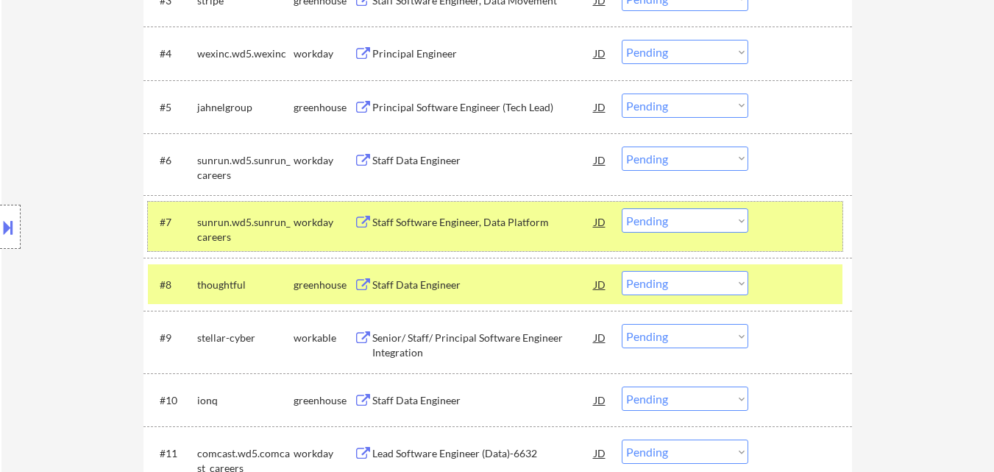
click at [798, 202] on div "#7 sunrun.wd5.sunrun_careers workday Staff Software Engineer, Data Platform JD …" at bounding box center [495, 226] width 695 height 49
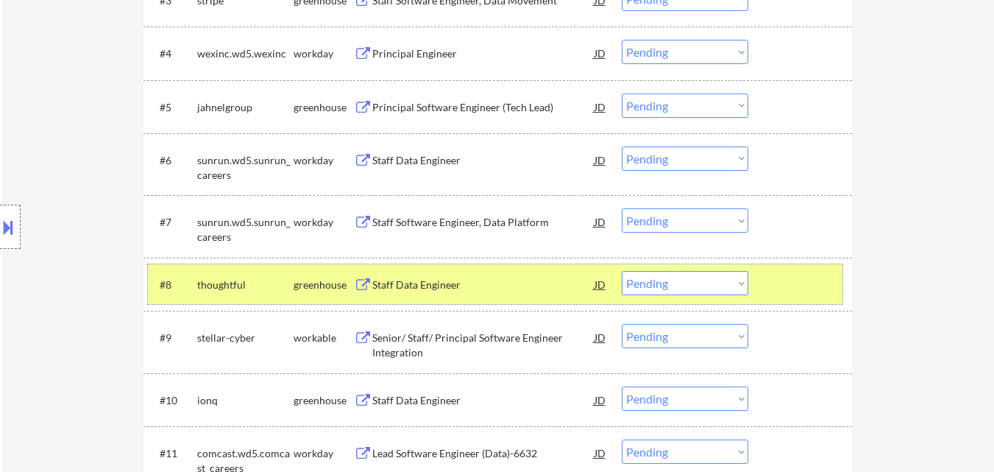
click at [809, 288] on div at bounding box center [802, 284] width 65 height 26
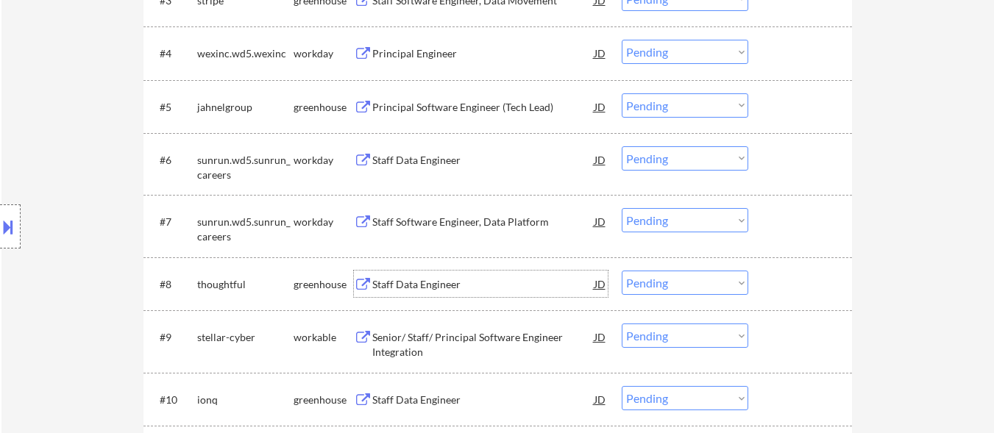
click at [424, 283] on div "Staff Data Engineer" at bounding box center [483, 284] width 222 height 15
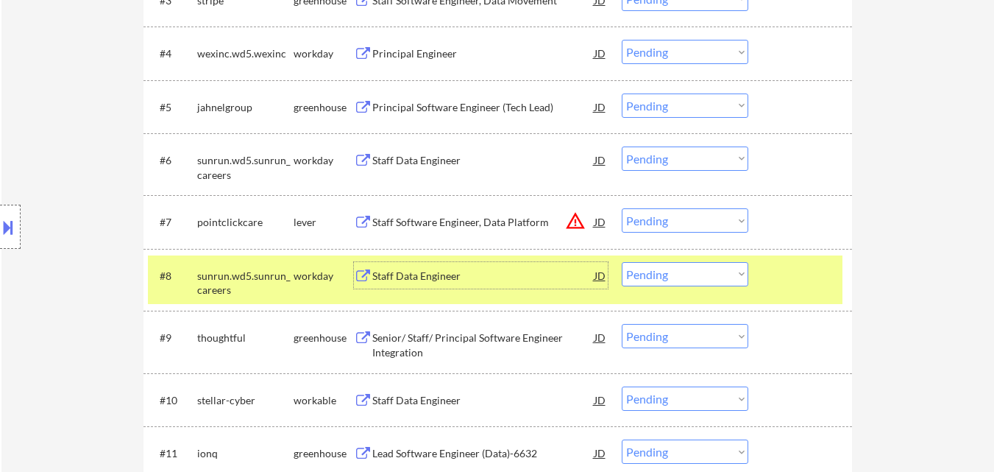
click at [678, 332] on select "Choose an option... Pending Applied Excluded (Questions) Excluded (Expired) Exc…" at bounding box center [685, 336] width 127 height 24
click at [698, 340] on select "Choose an option... Pending Applied Excluded (Questions) Excluded (Expired) Exc…" at bounding box center [685, 336] width 127 height 24
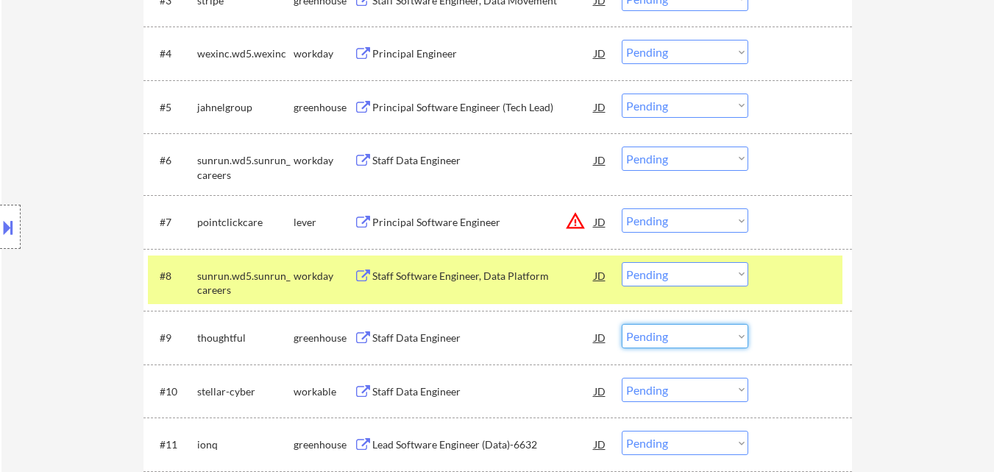
select select ""excluded""
click at [622, 324] on select "Choose an option... Pending Applied Excluded (Questions) Excluded (Expired) Exc…" at bounding box center [685, 336] width 127 height 24
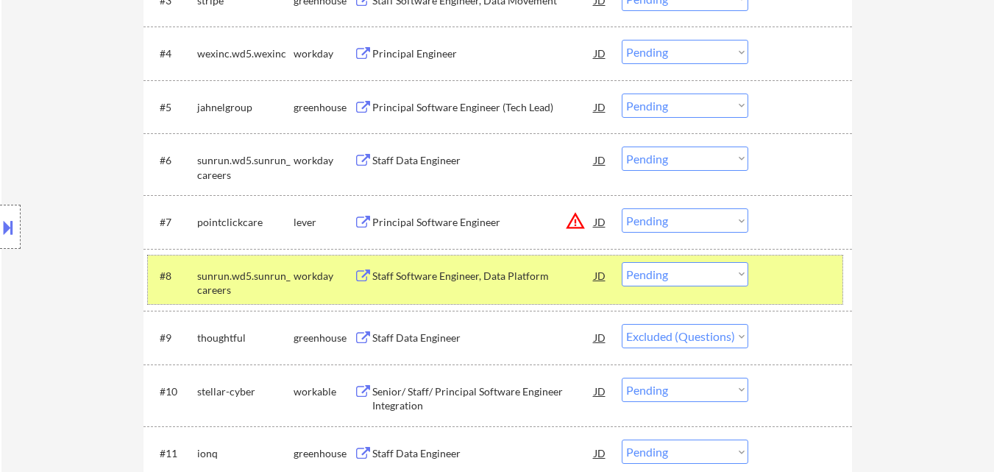
drag, startPoint x: 774, startPoint y: 279, endPoint x: 709, endPoint y: 296, distance: 67.6
click at [775, 279] on div at bounding box center [802, 275] width 65 height 26
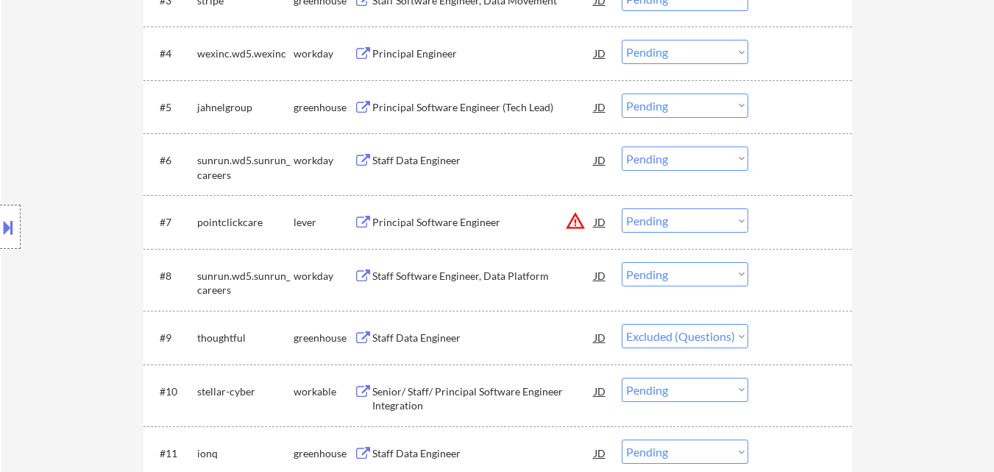
click at [429, 339] on div "Staff Data Engineer" at bounding box center [483, 337] width 222 height 15
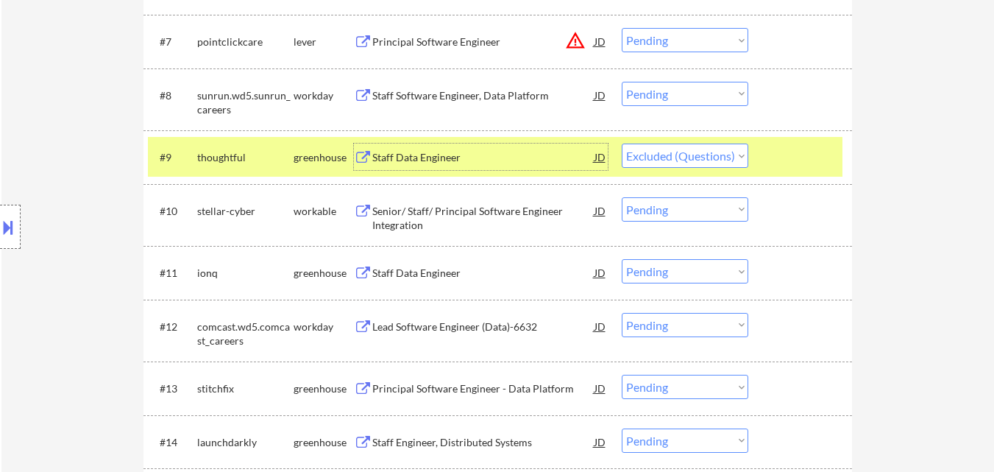
scroll to position [883, 0]
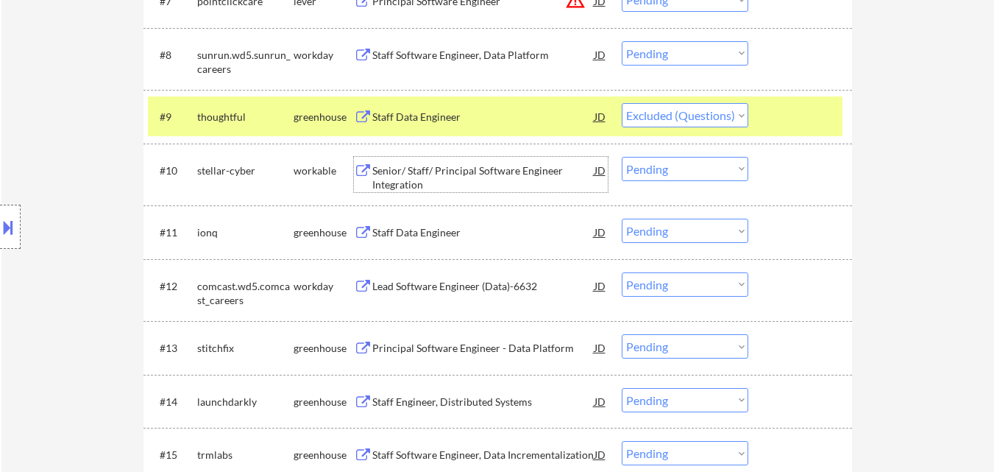
click at [506, 162] on div "Senior/ Staff/ Principal Software Engineer Integration" at bounding box center [483, 174] width 222 height 35
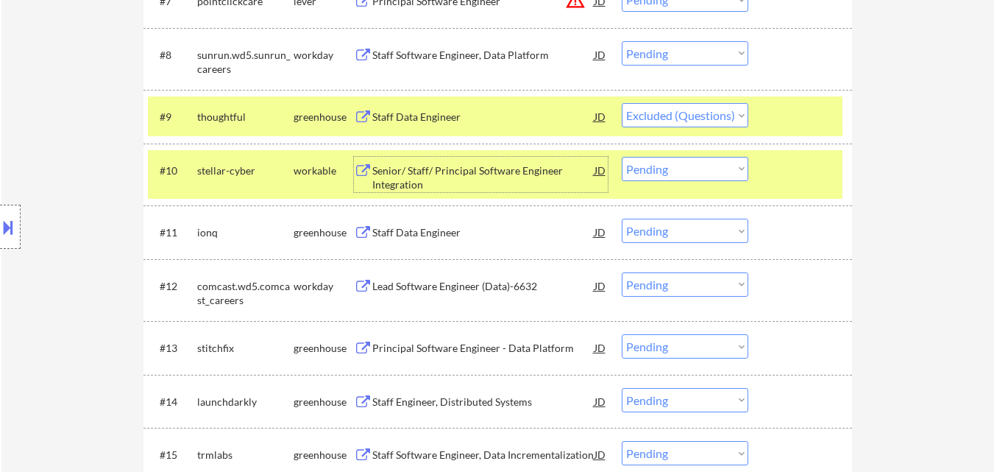
click at [668, 168] on select "Choose an option... Pending Applied Excluded (Questions) Excluded (Expired) Exc…" at bounding box center [685, 169] width 127 height 24
select select ""applied""
click at [622, 157] on select "Choose an option... Pending Applied Excluded (Questions) Excluded (Expired) Exc…" at bounding box center [685, 169] width 127 height 24
click at [407, 232] on div "Staff Data Engineer" at bounding box center [483, 232] width 222 height 15
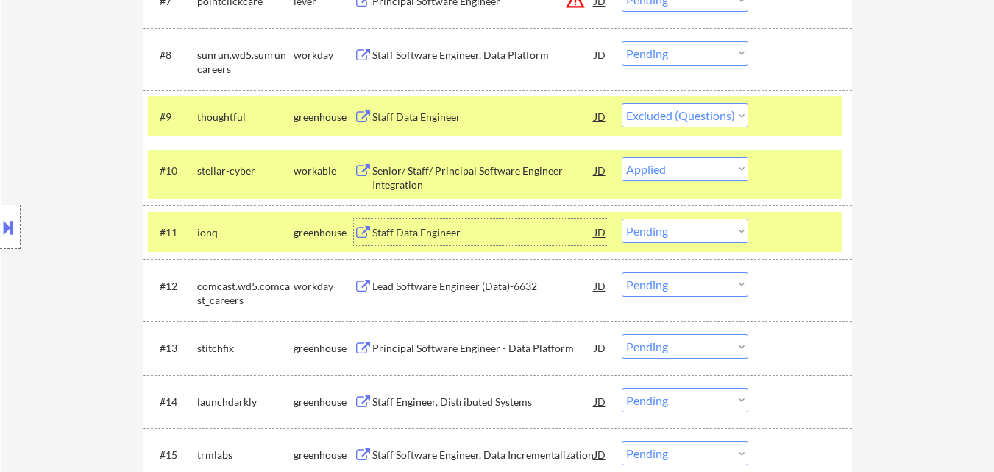
click at [703, 225] on select "Choose an option... Pending Applied Excluded (Questions) Excluded (Expired) Exc…" at bounding box center [685, 231] width 127 height 24
select select ""excluded__blocklist_""
click at [622, 219] on select "Choose an option... Pending Applied Excluded (Questions) Excluded (Expired) Exc…" at bounding box center [685, 231] width 127 height 24
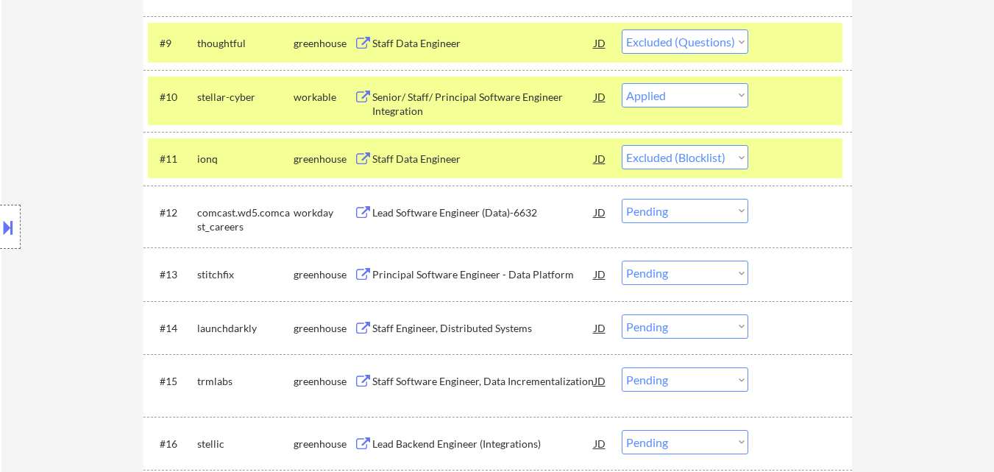
click at [477, 330] on div "Staff Engineer, Distributed Systems" at bounding box center [483, 328] width 222 height 15
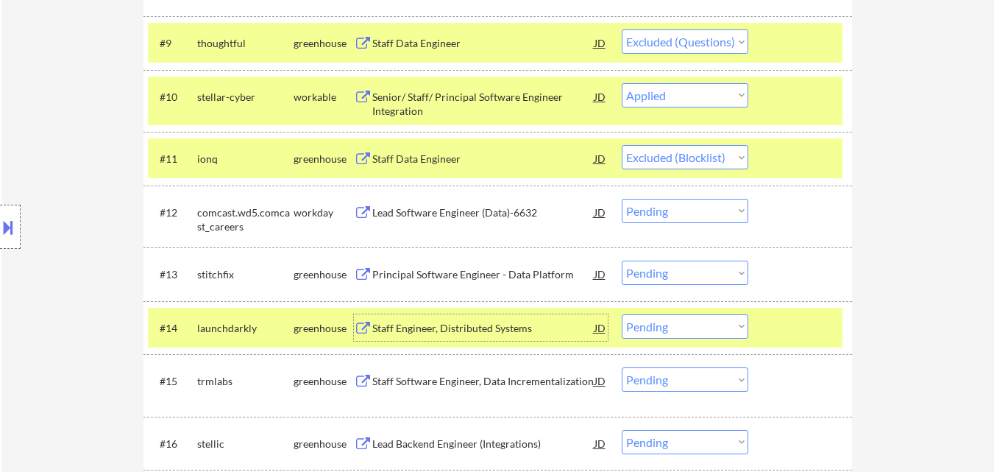
click at [691, 325] on select "Choose an option... Pending Applied Excluded (Questions) Excluded (Expired) Exc…" at bounding box center [685, 326] width 127 height 24
select select ""applied""
click at [622, 314] on select "Choose an option... Pending Applied Excluded (Questions) Excluded (Expired) Exc…" at bounding box center [685, 326] width 127 height 24
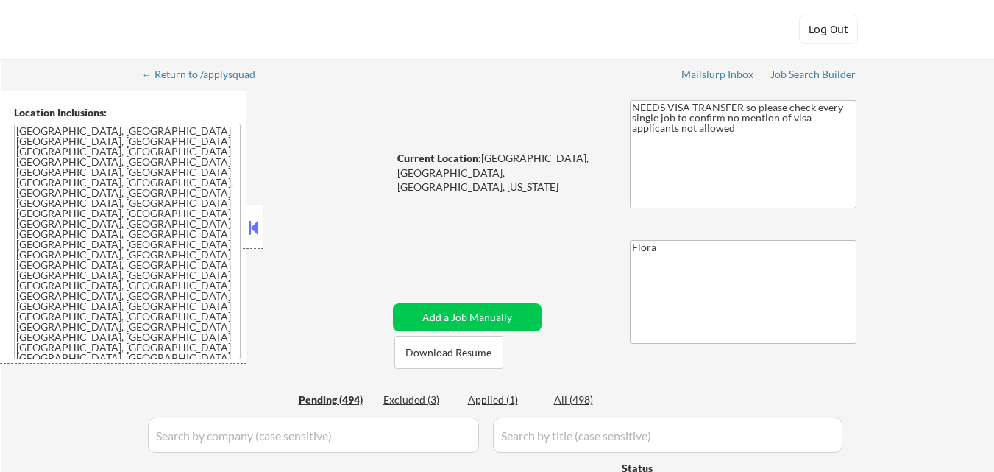
select select ""pending""
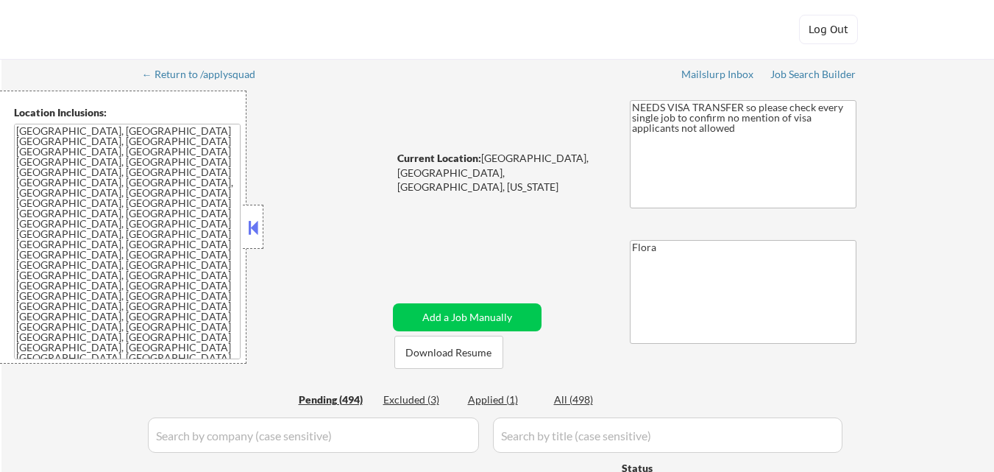
select select ""pending""
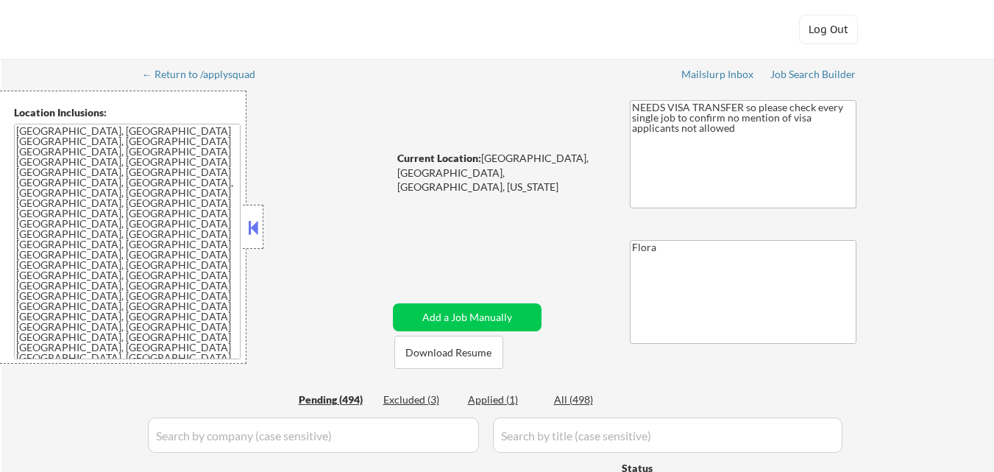
select select ""pending""
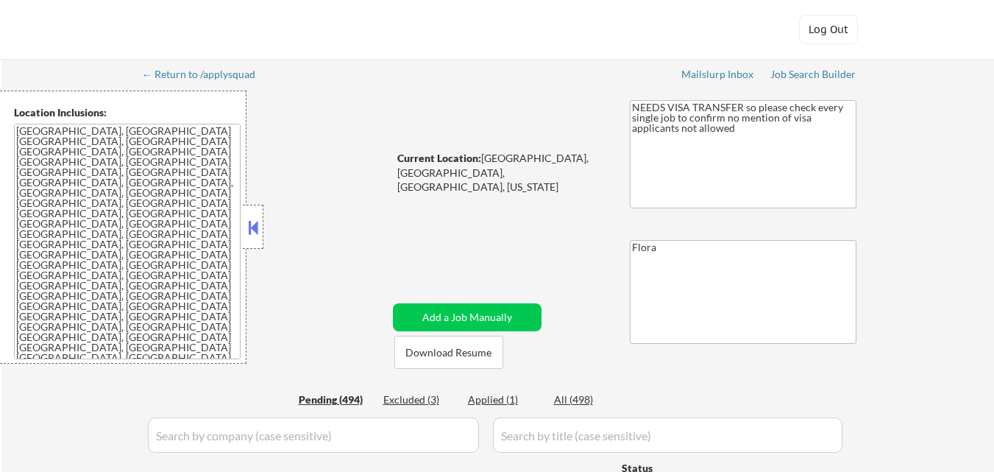
select select ""pending""
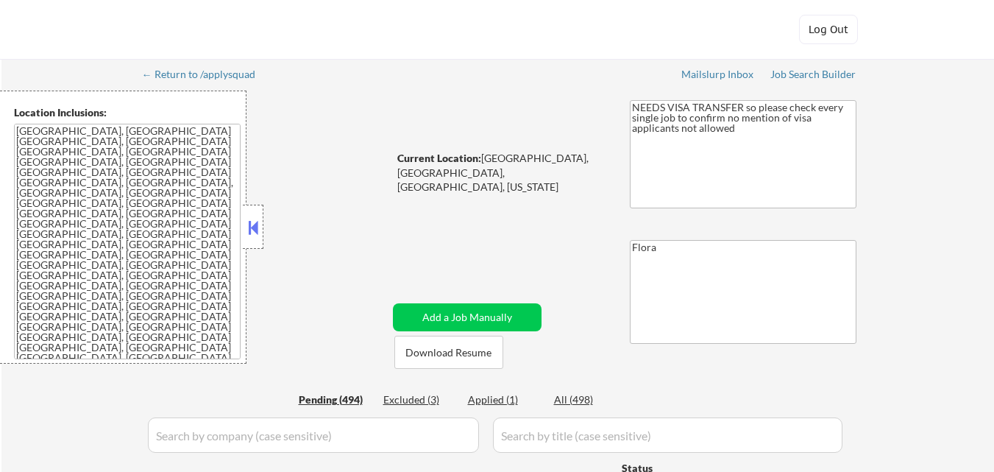
select select ""pending""
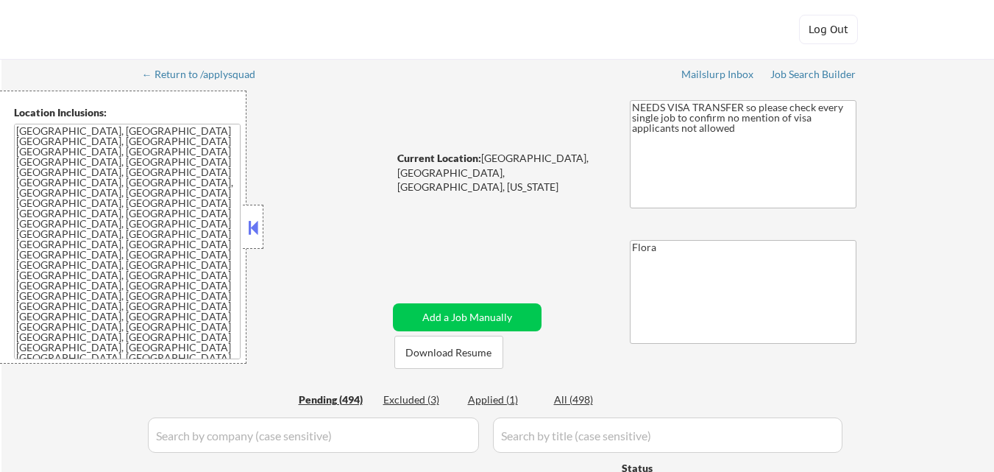
select select ""pending""
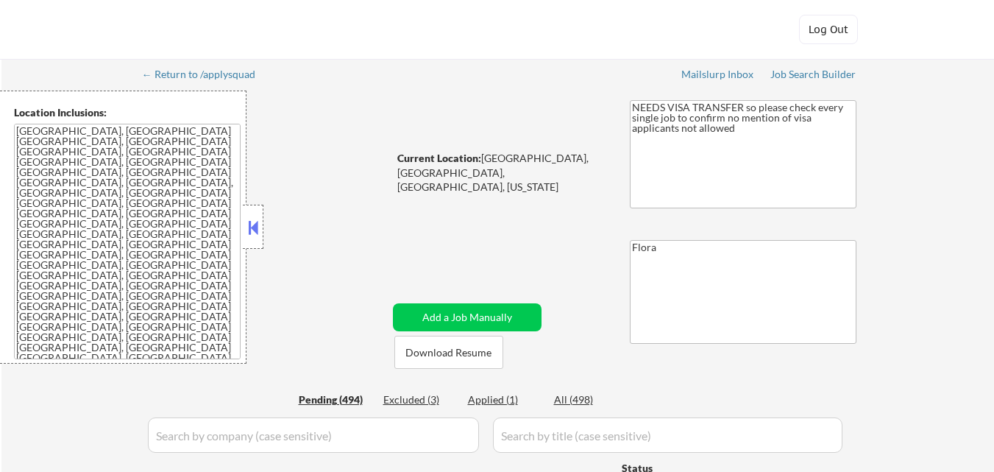
select select ""pending""
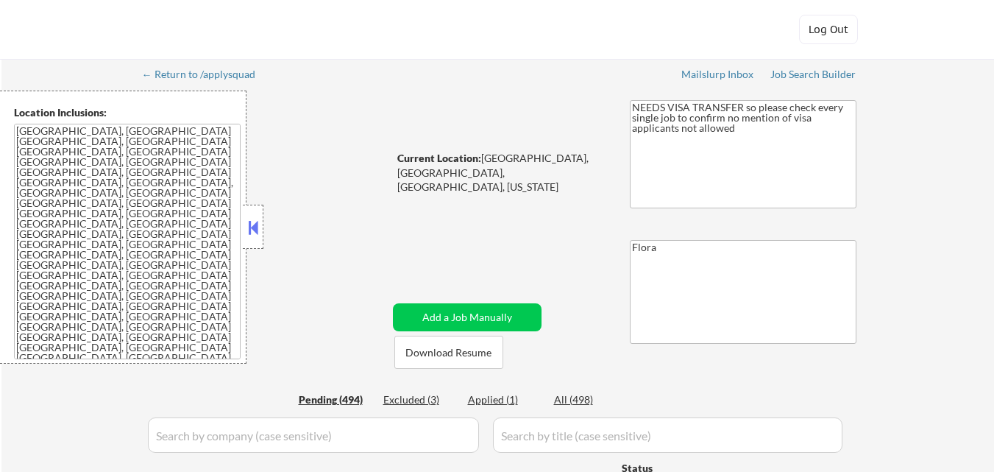
select select ""pending""
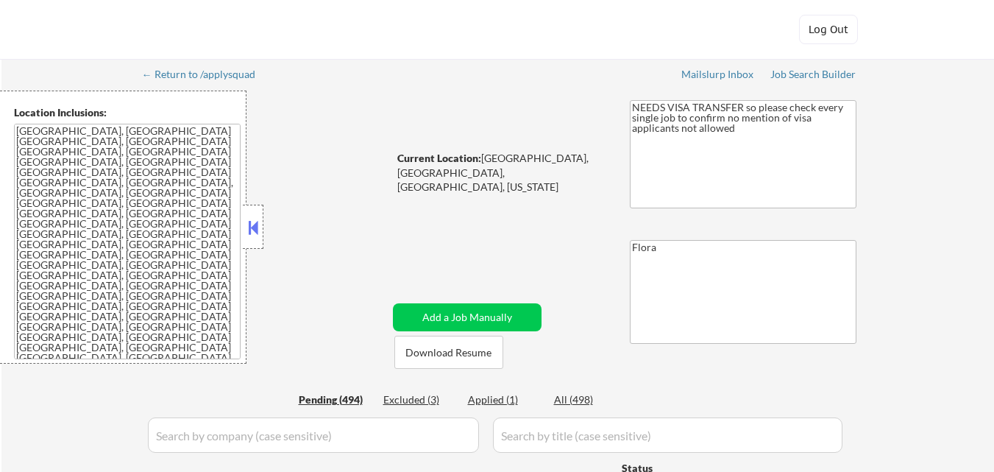
select select ""pending""
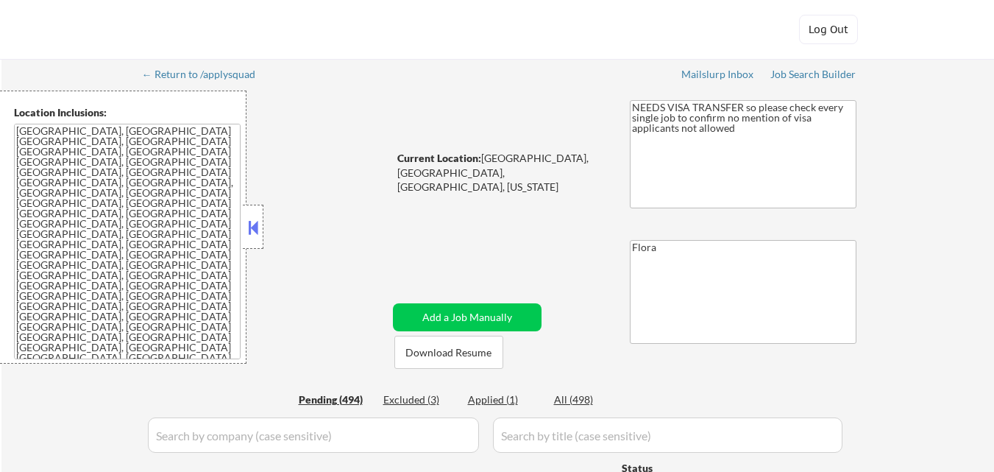
select select ""pending""
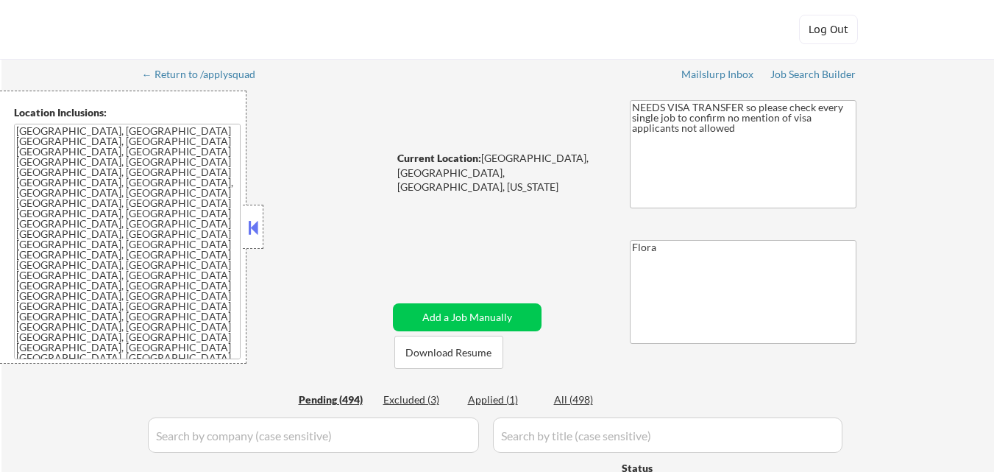
select select ""pending""
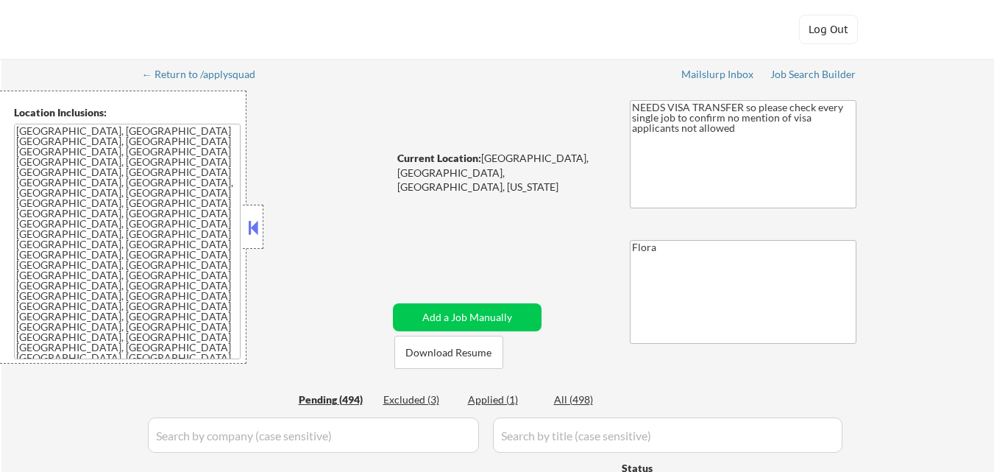
select select ""pending""
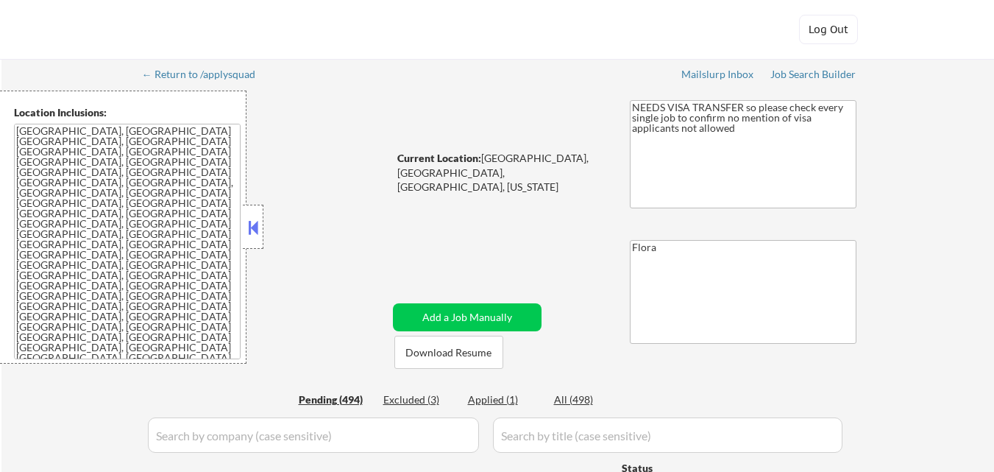
select select ""pending""
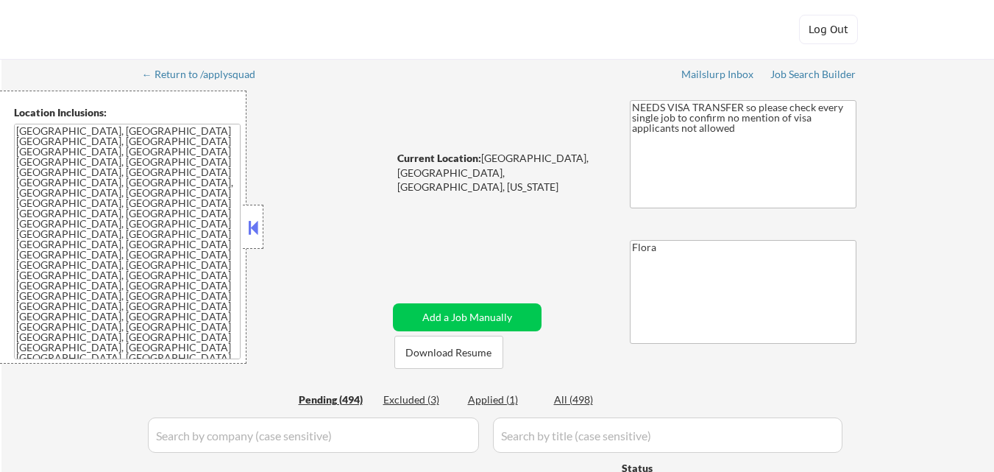
select select ""pending""
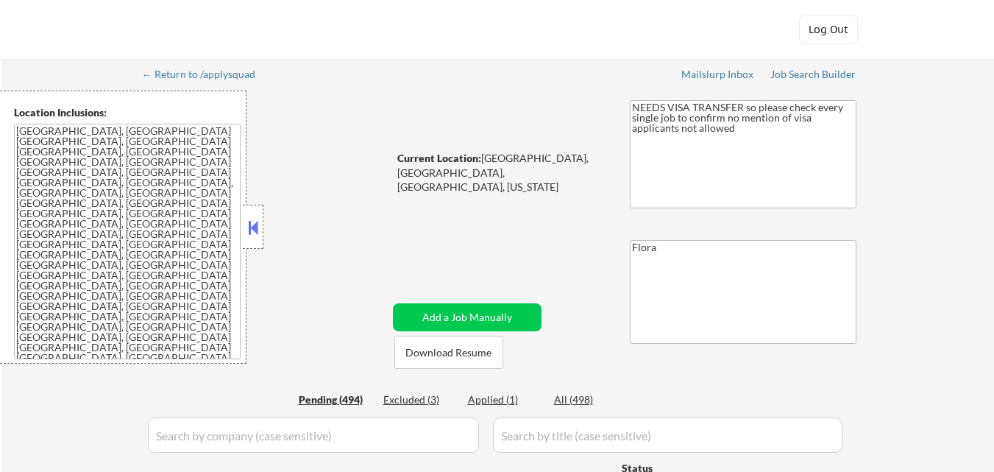
select select ""pending""
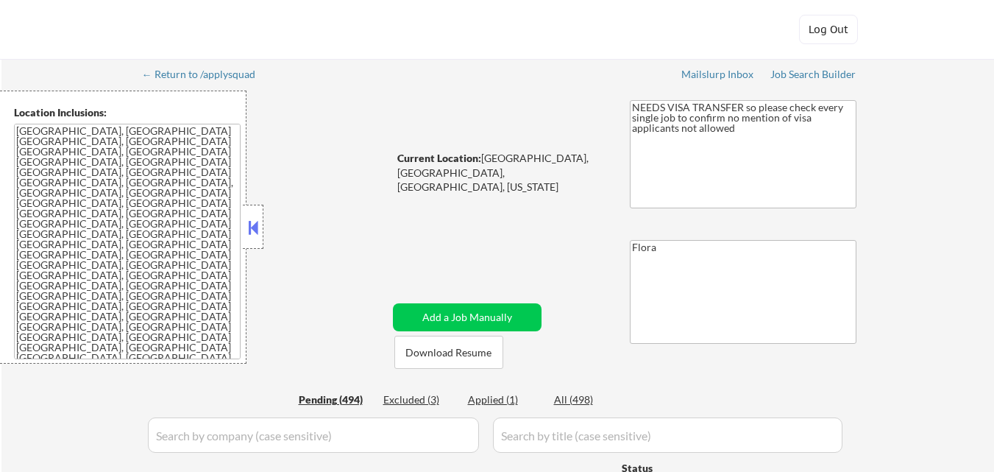
select select ""pending""
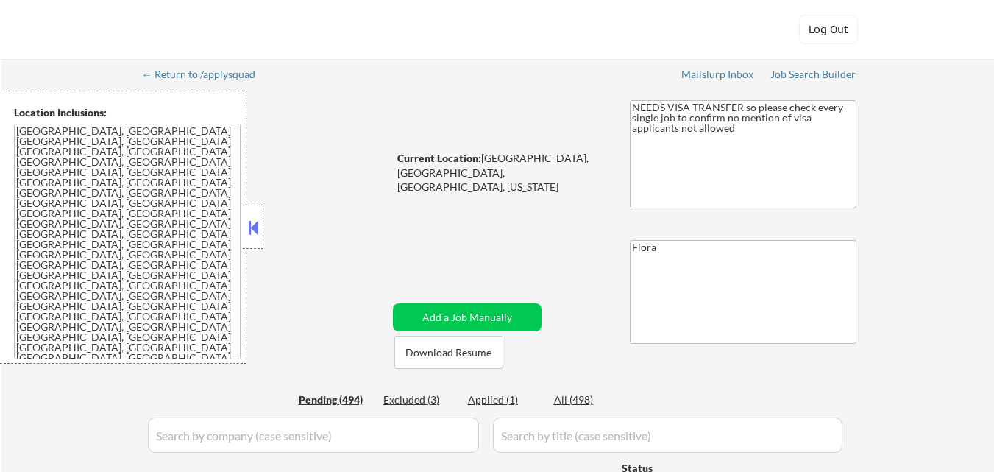
select select ""pending""
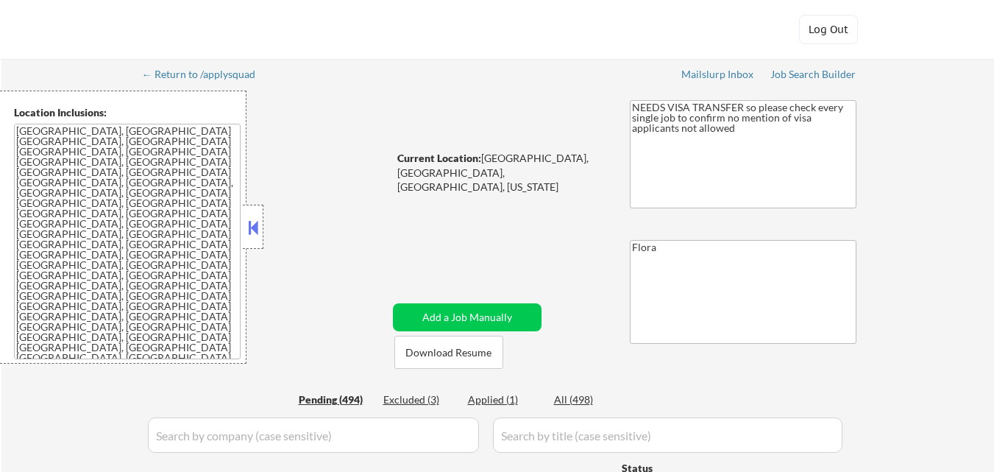
select select ""pending""
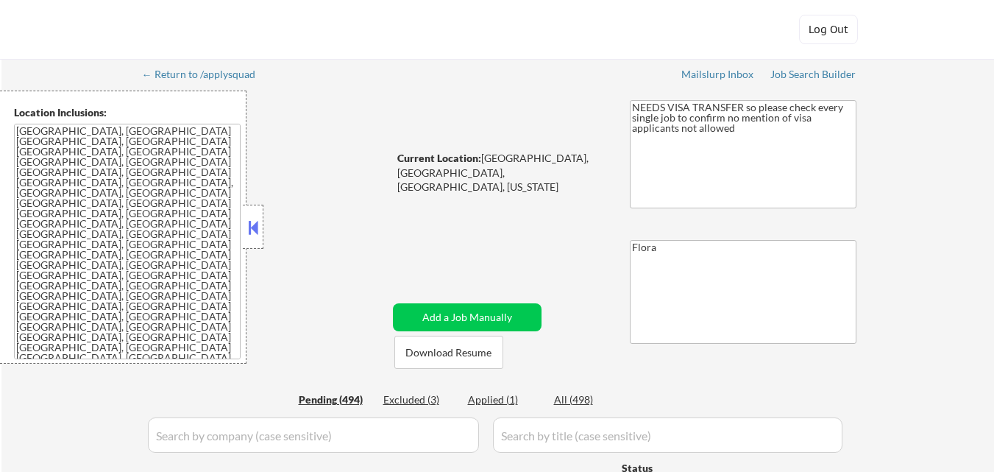
select select ""pending""
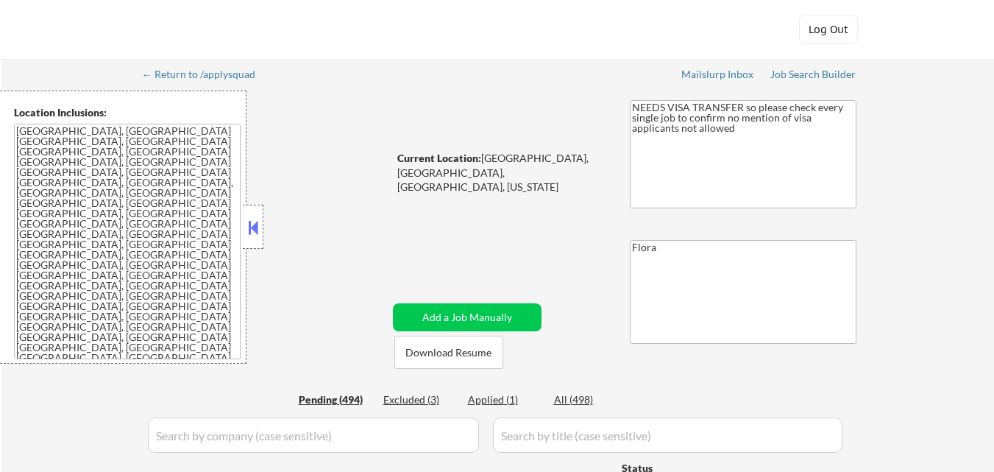
select select ""pending""
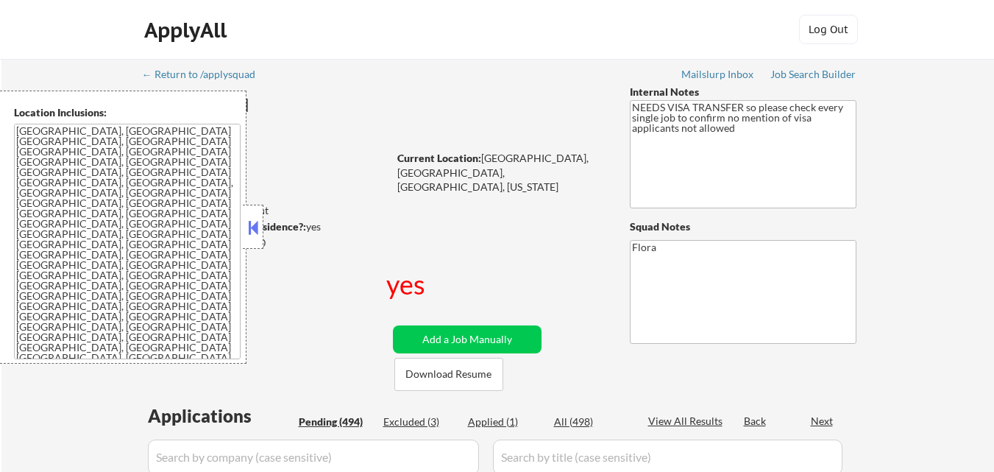
select select ""pending""
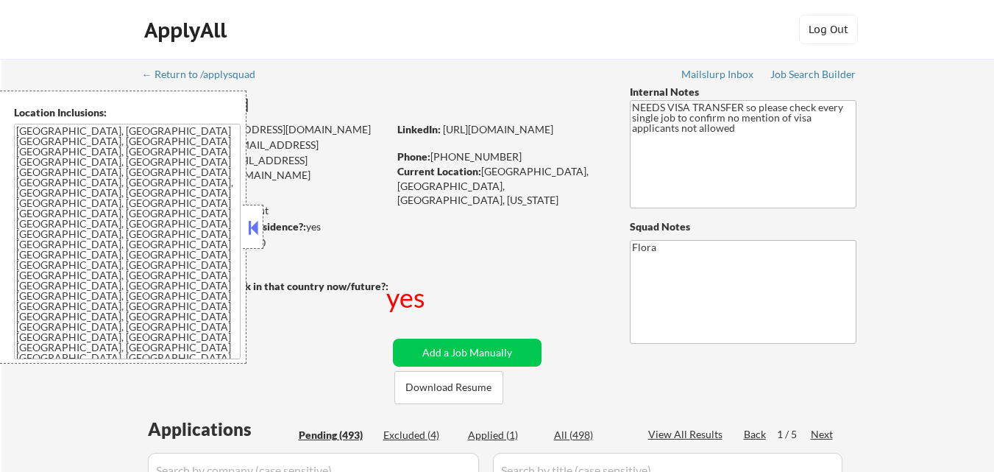
click at [255, 220] on button at bounding box center [253, 227] width 16 height 22
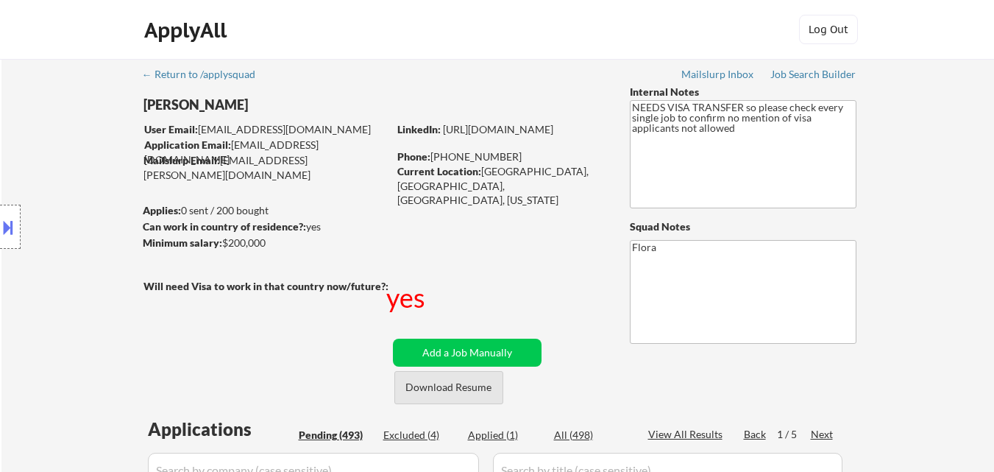
click at [458, 381] on button "Download Resume" at bounding box center [448, 387] width 109 height 33
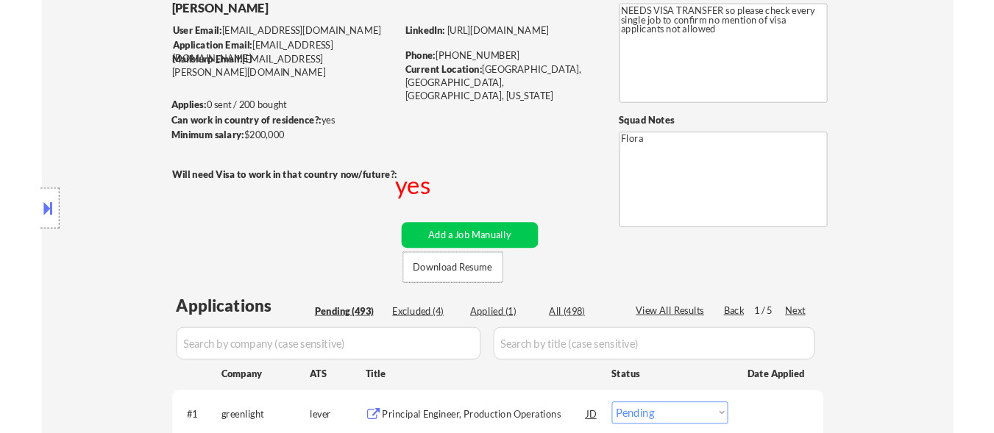
scroll to position [221, 0]
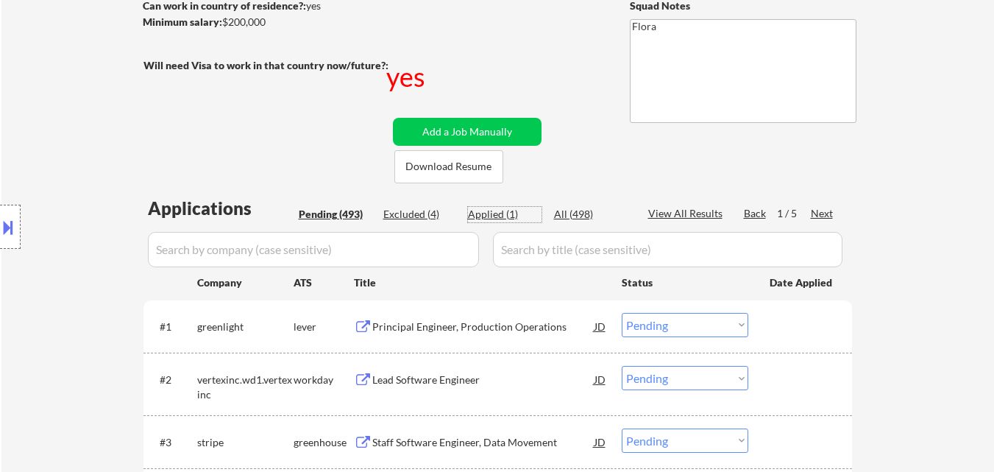
click at [482, 214] on div "Applied (1)" at bounding box center [505, 214] width 74 height 15
select select ""applied""
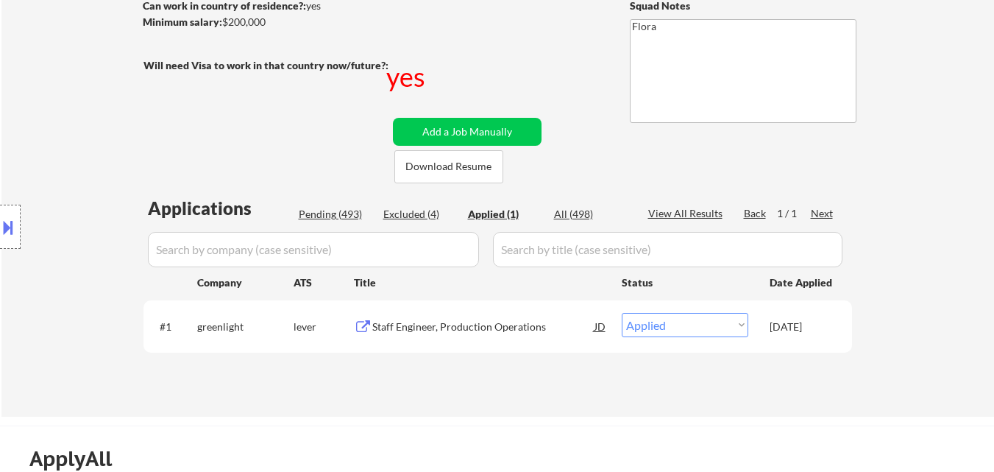
select select ""applied""
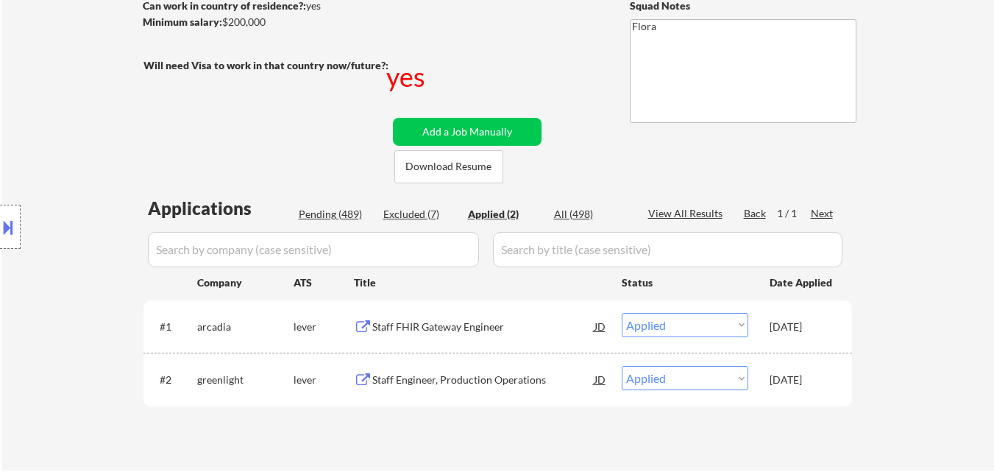
select select ""applied""
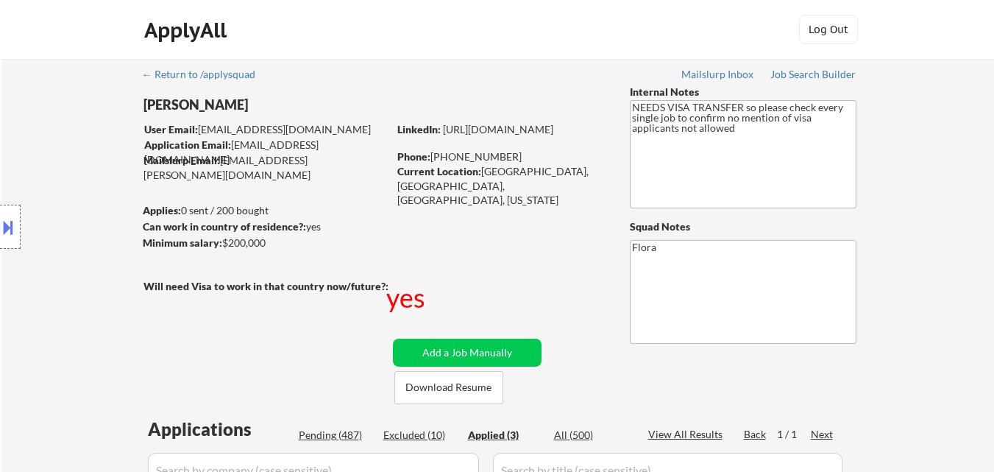
select select ""applied""
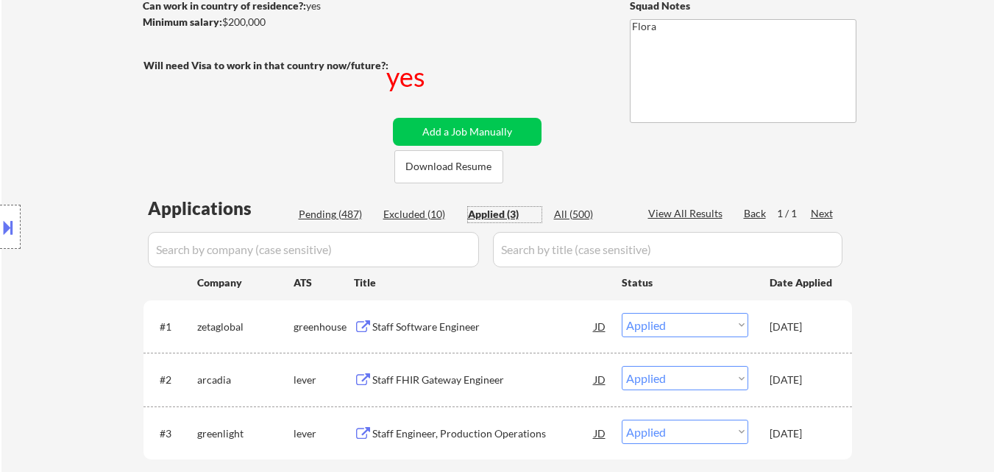
scroll to position [221, 0]
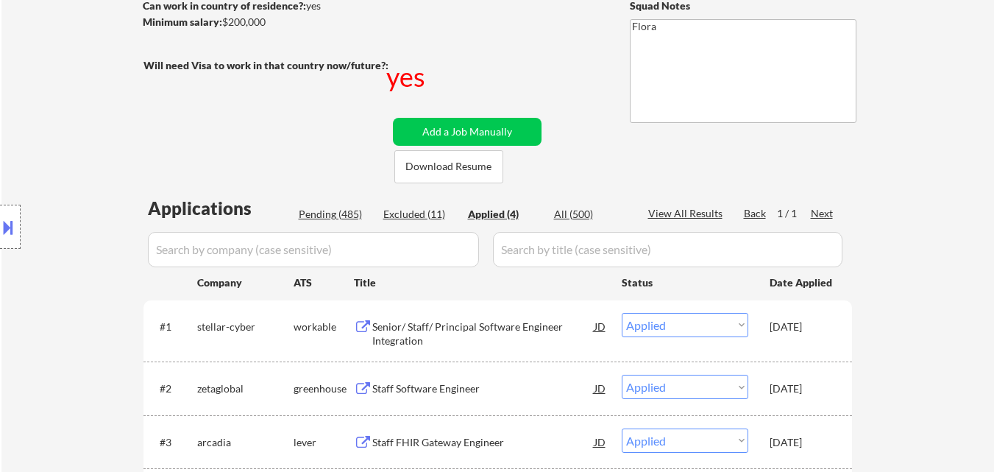
select select ""applied""
